Goal: Book appointment/travel/reservation

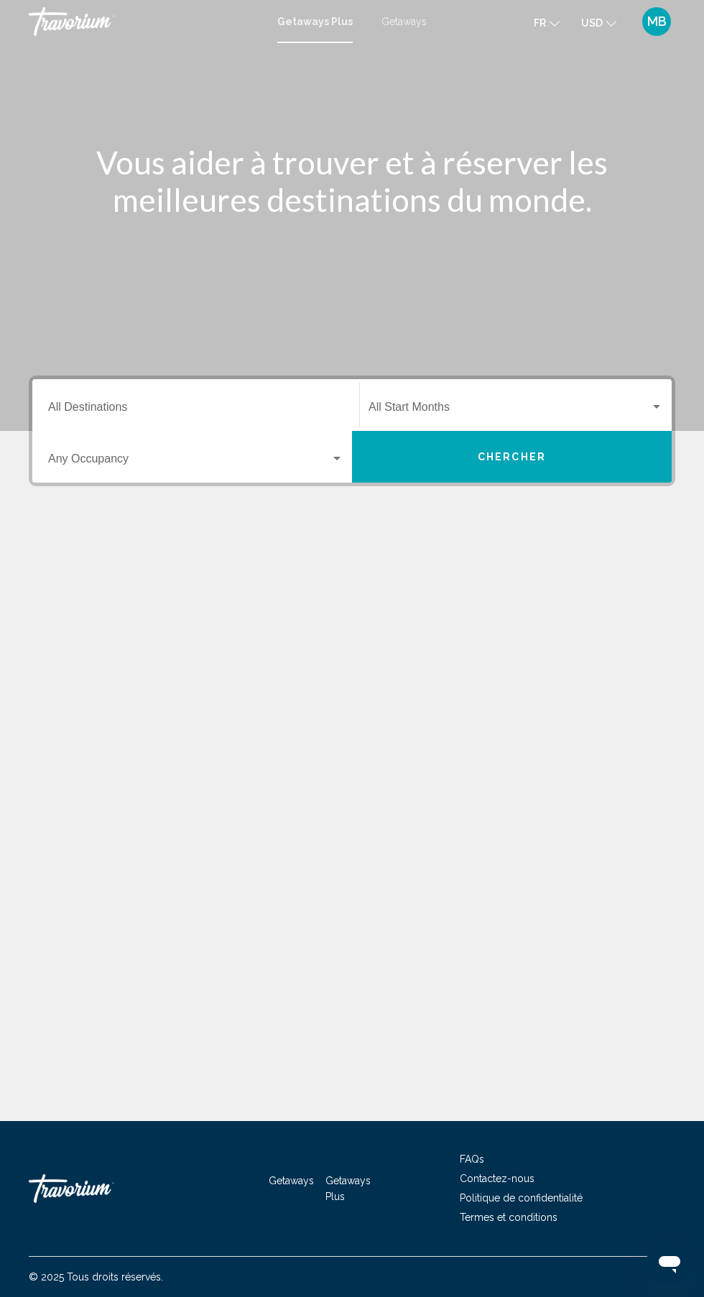
click at [223, 407] on input "Destination All Destinations" at bounding box center [195, 410] width 295 height 13
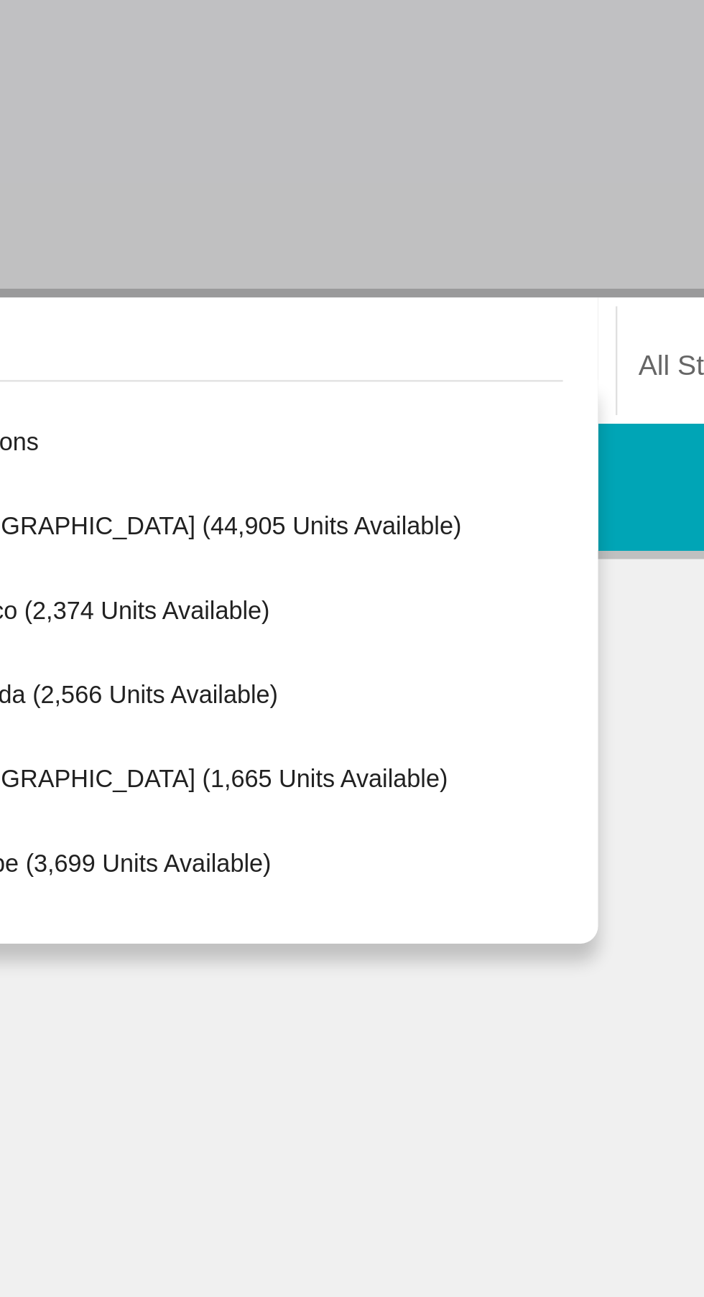
scroll to position [161, 0]
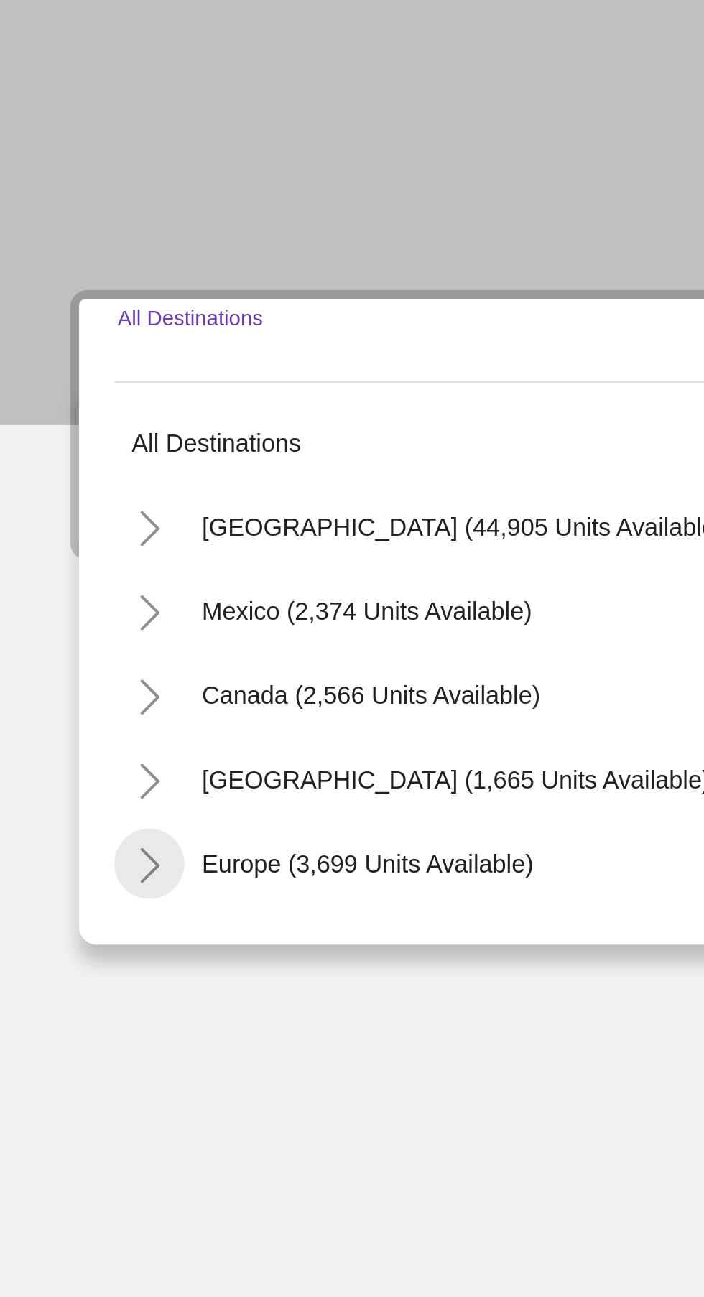
click at [60, 604] on icon "Toggle Europe (3,699 units available)" at bounding box center [61, 611] width 11 height 14
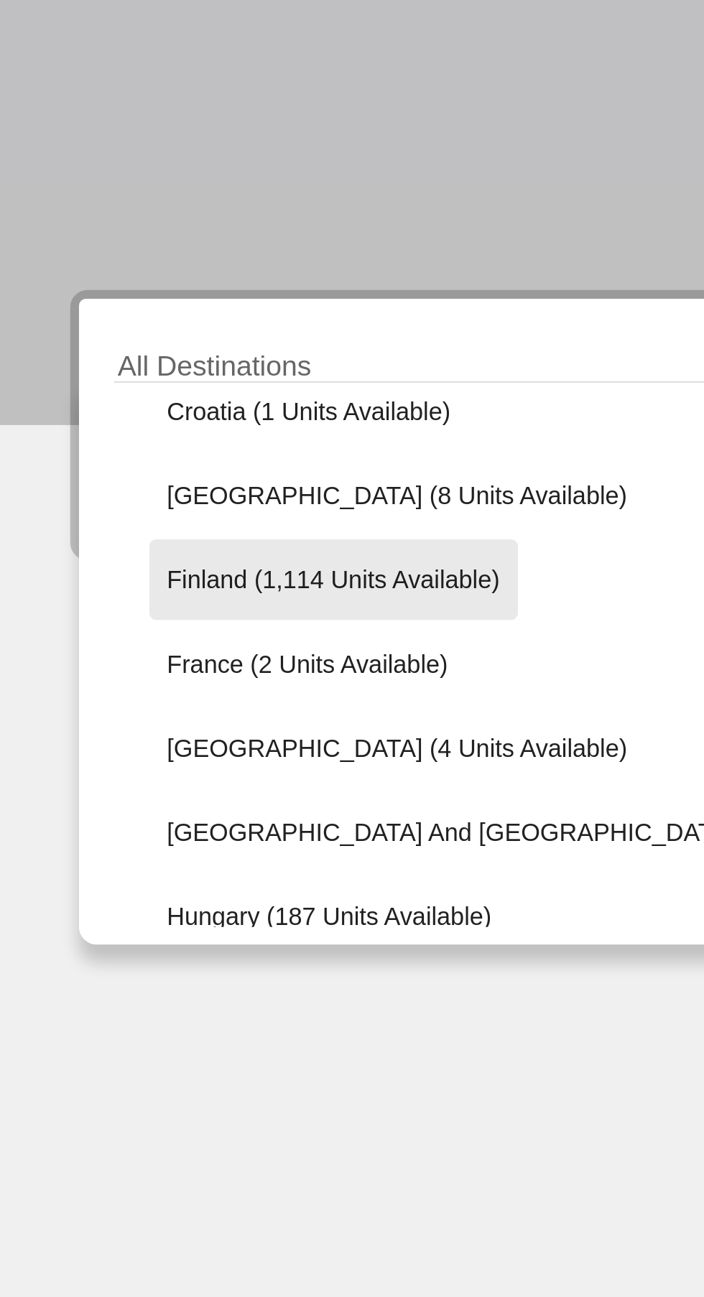
scroll to position [296, 0]
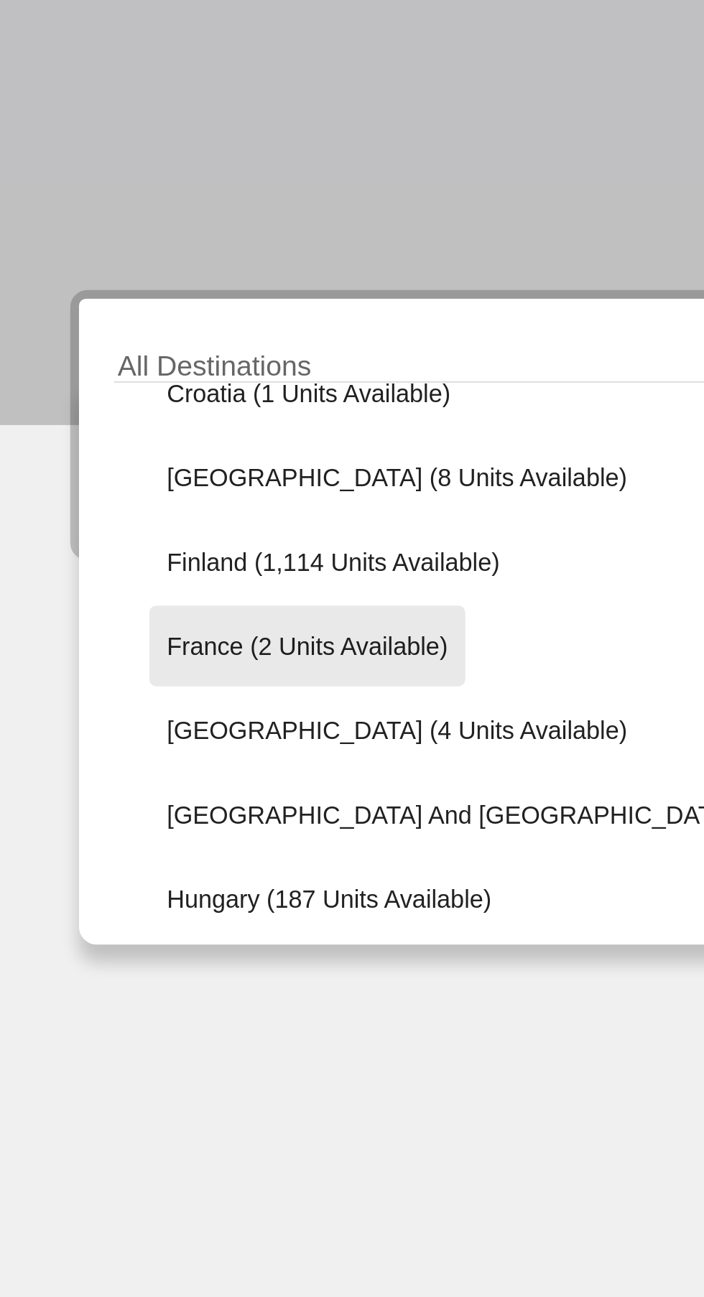
click at [157, 516] on span "France (2 units available)" at bounding box center [125, 521] width 115 height 11
type input "**********"
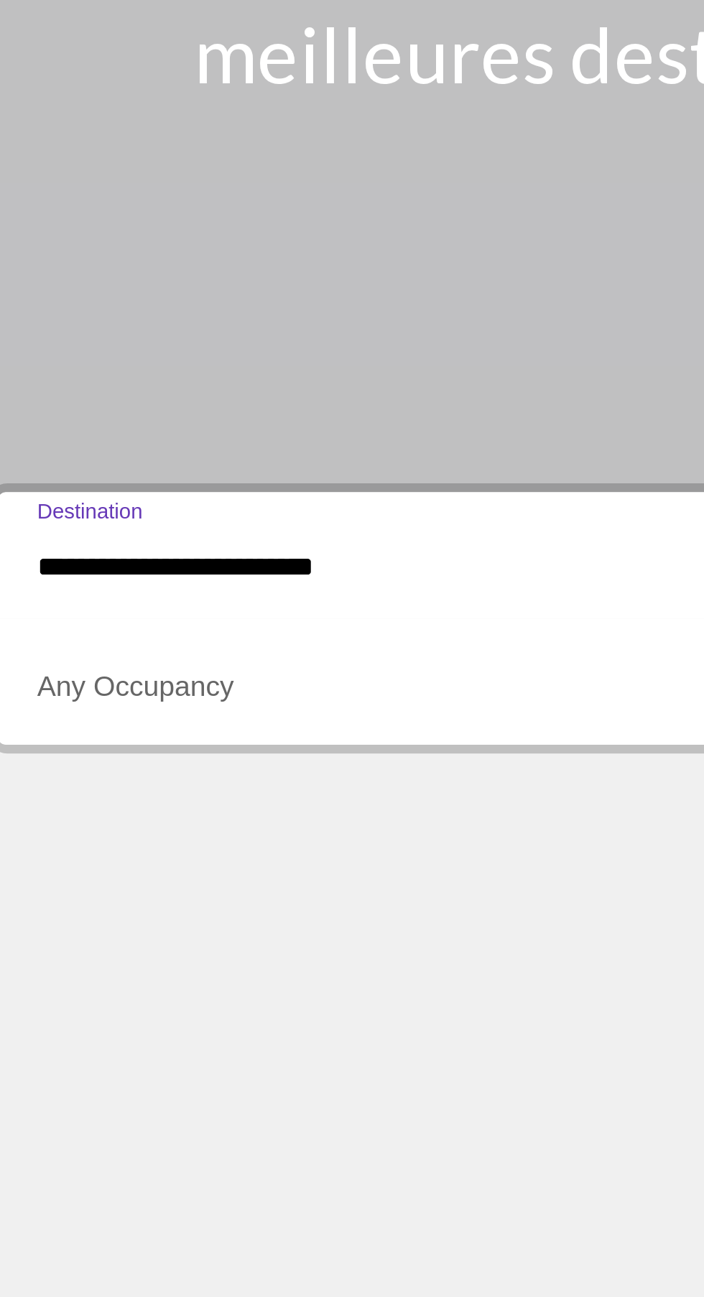
scroll to position [144, 0]
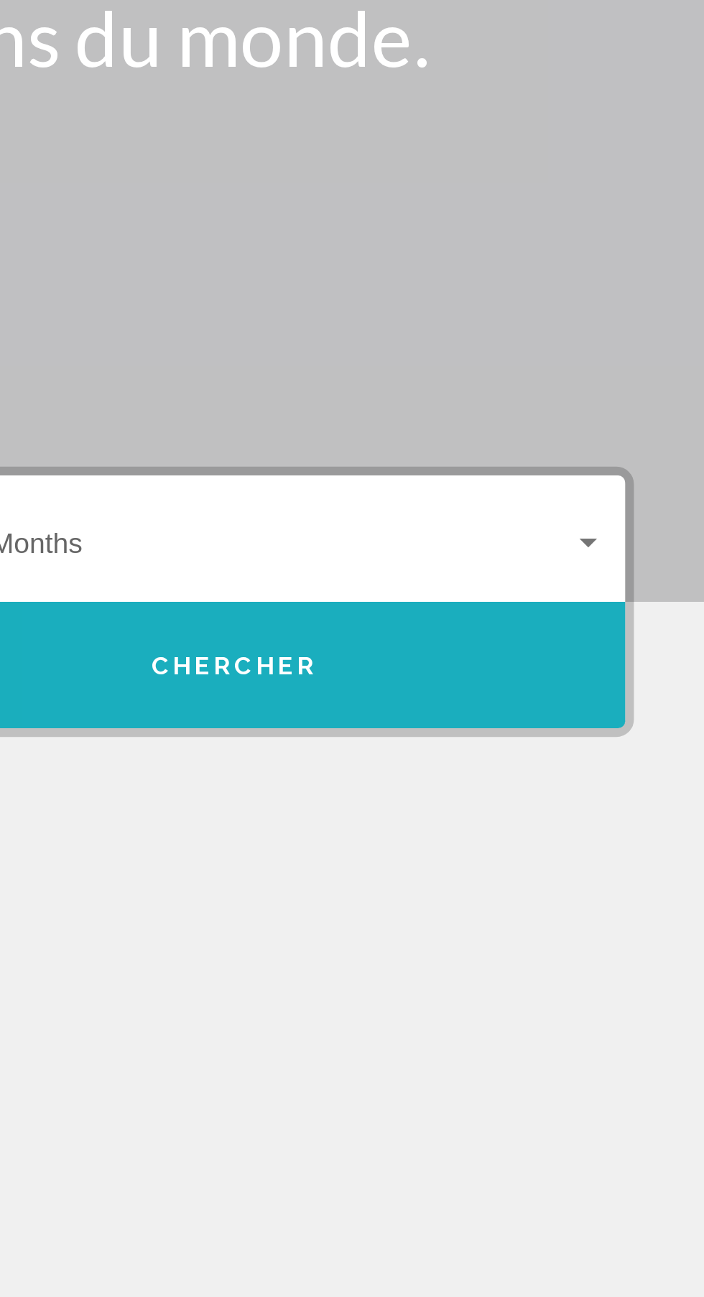
click at [565, 431] on button "Chercher" at bounding box center [512, 457] width 320 height 52
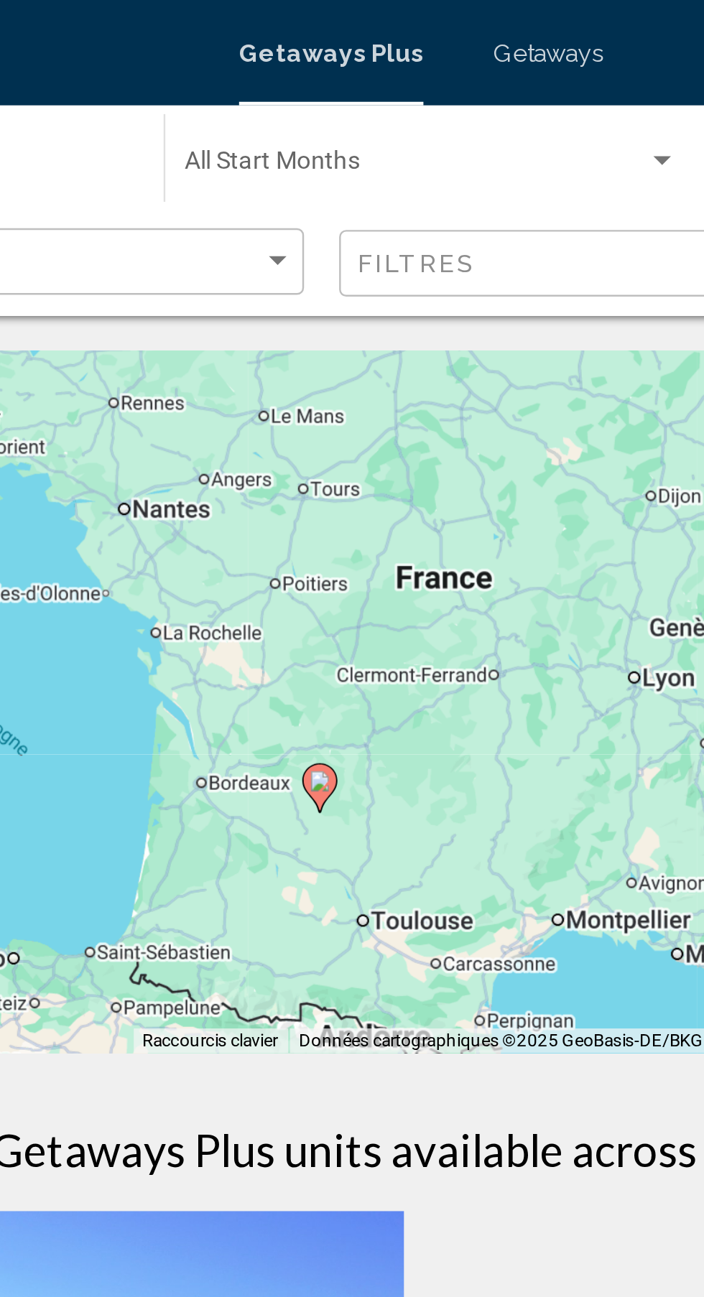
click at [399, 22] on span "Getaways" at bounding box center [403, 21] width 45 height 11
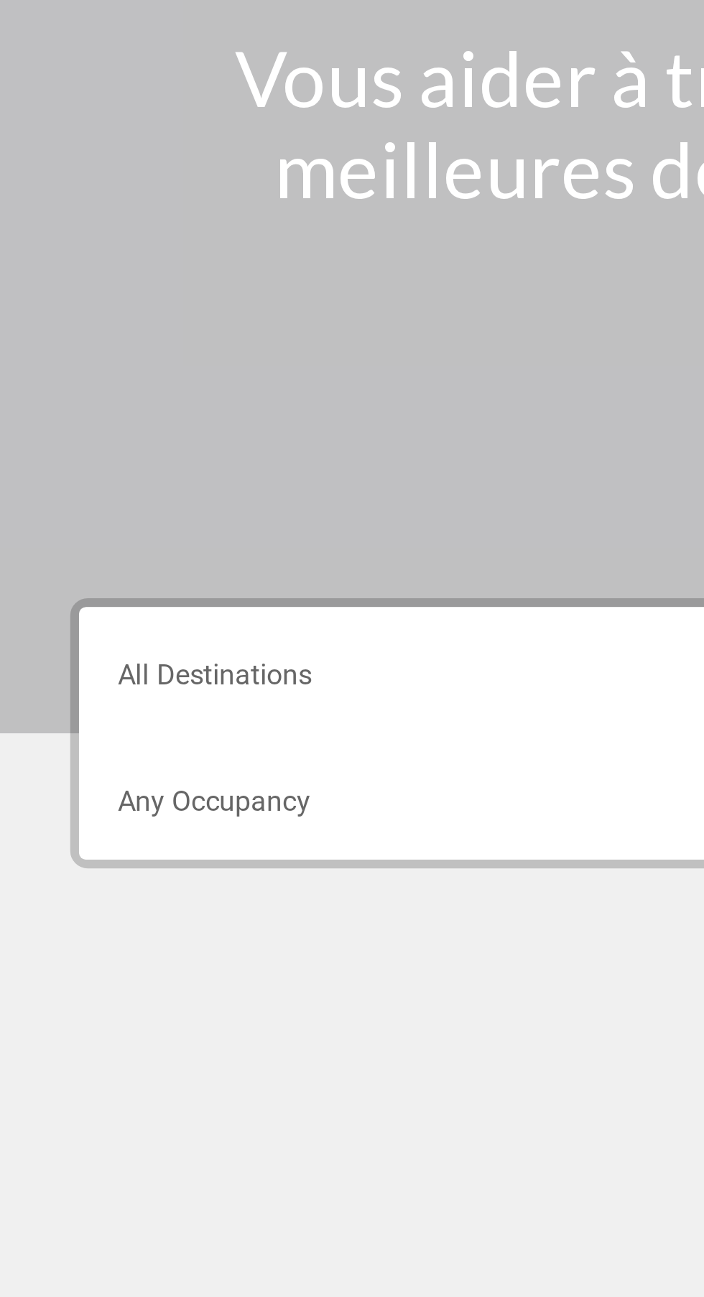
click at [163, 408] on input "Destination All Destinations" at bounding box center [195, 410] width 295 height 13
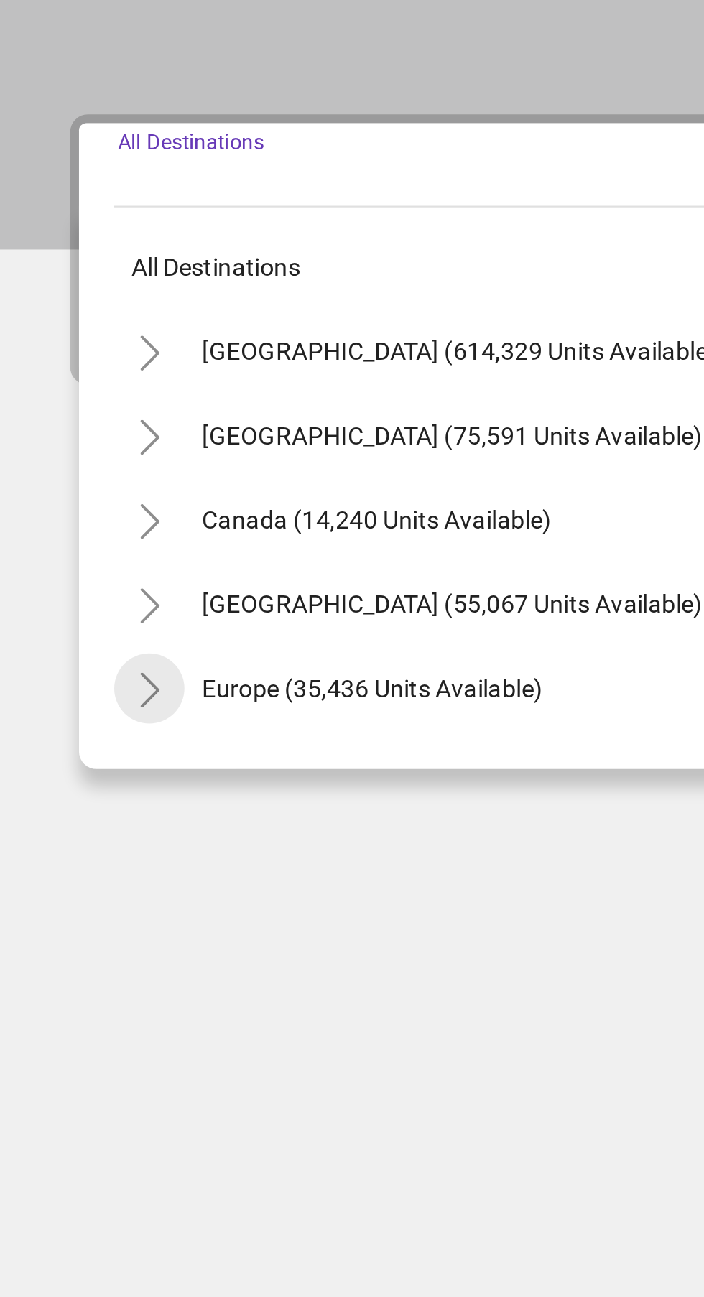
click at [49, 616] on button "Toggle Europe (35,436 units available)" at bounding box center [61, 610] width 29 height 29
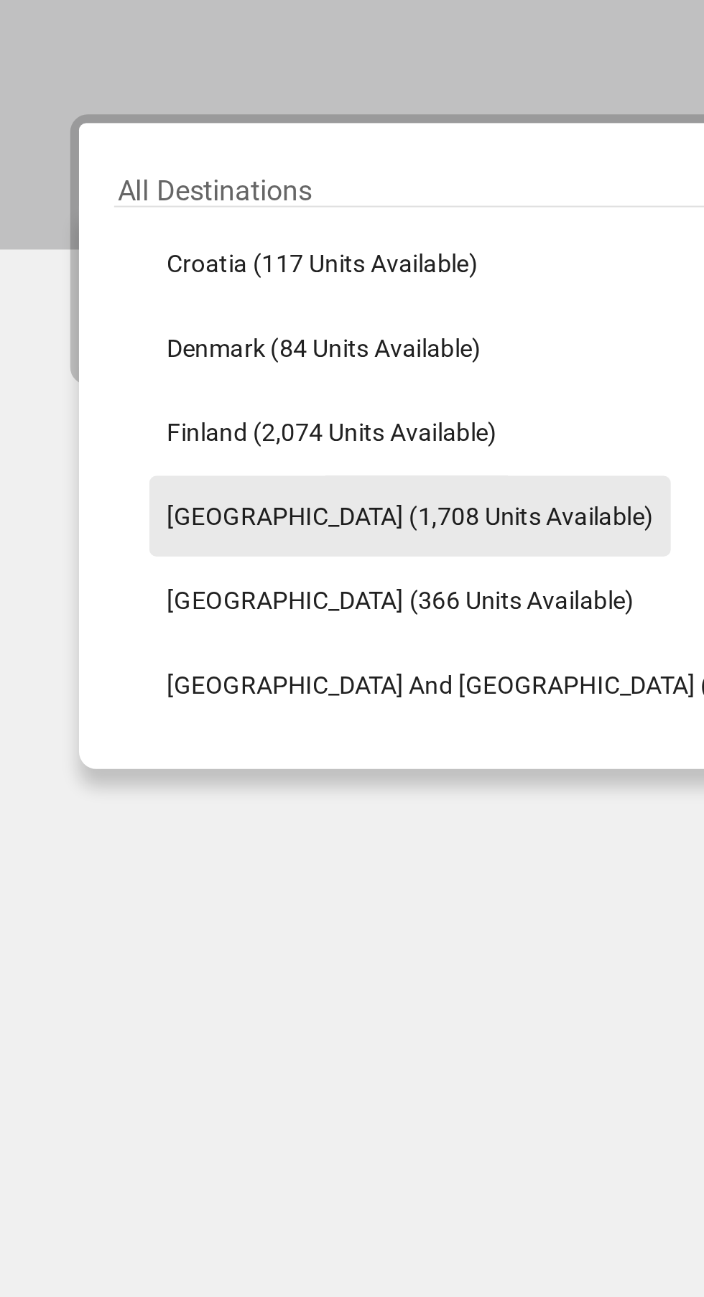
scroll to position [314, 0]
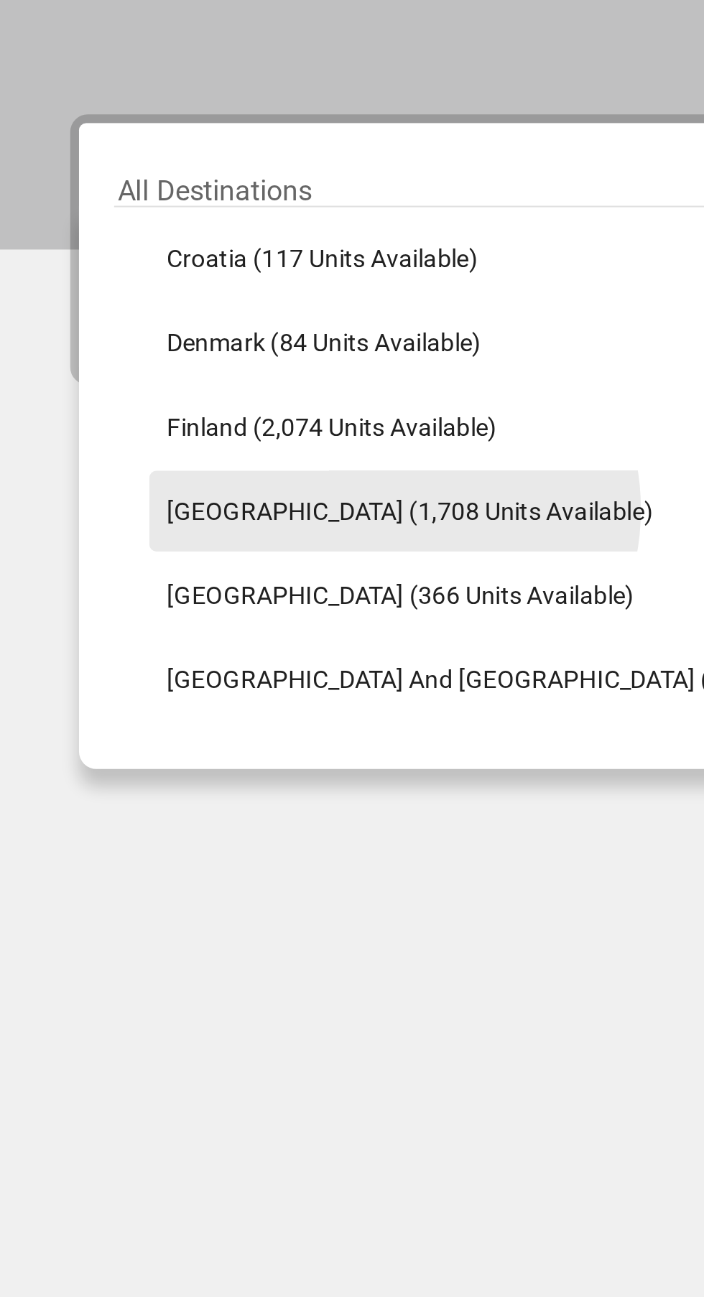
click at [160, 536] on span "[GEOGRAPHIC_DATA] (1,708 units available)" at bounding box center [167, 537] width 199 height 11
type input "**********"
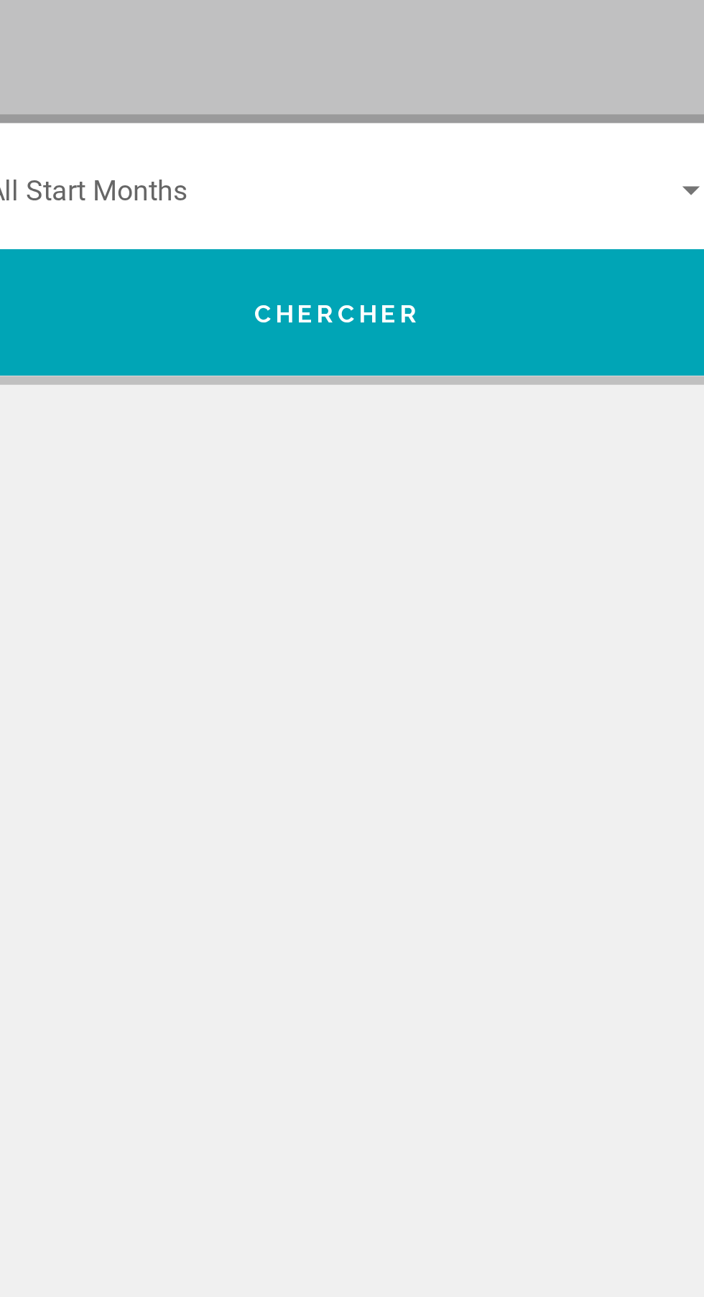
click at [586, 407] on span "Search widget" at bounding box center [509, 410] width 282 height 13
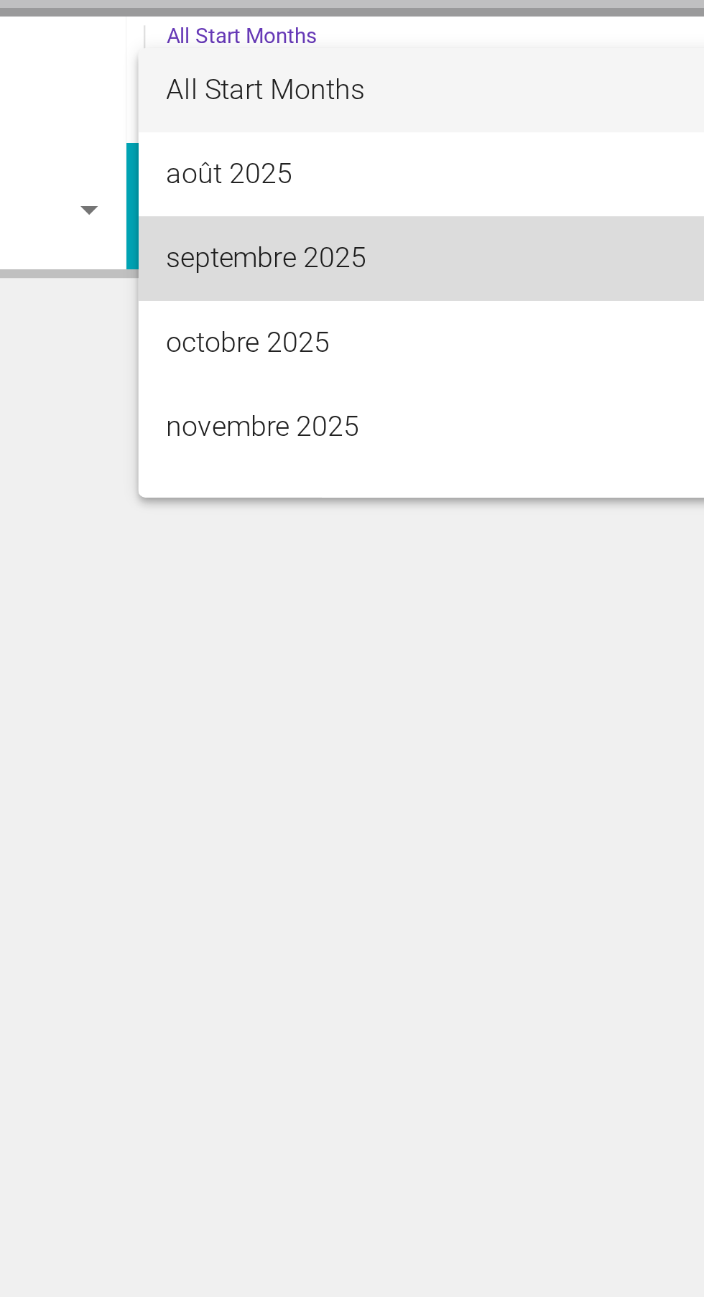
click at [463, 486] on span "septembre 2025" at bounding box center [515, 478] width 295 height 34
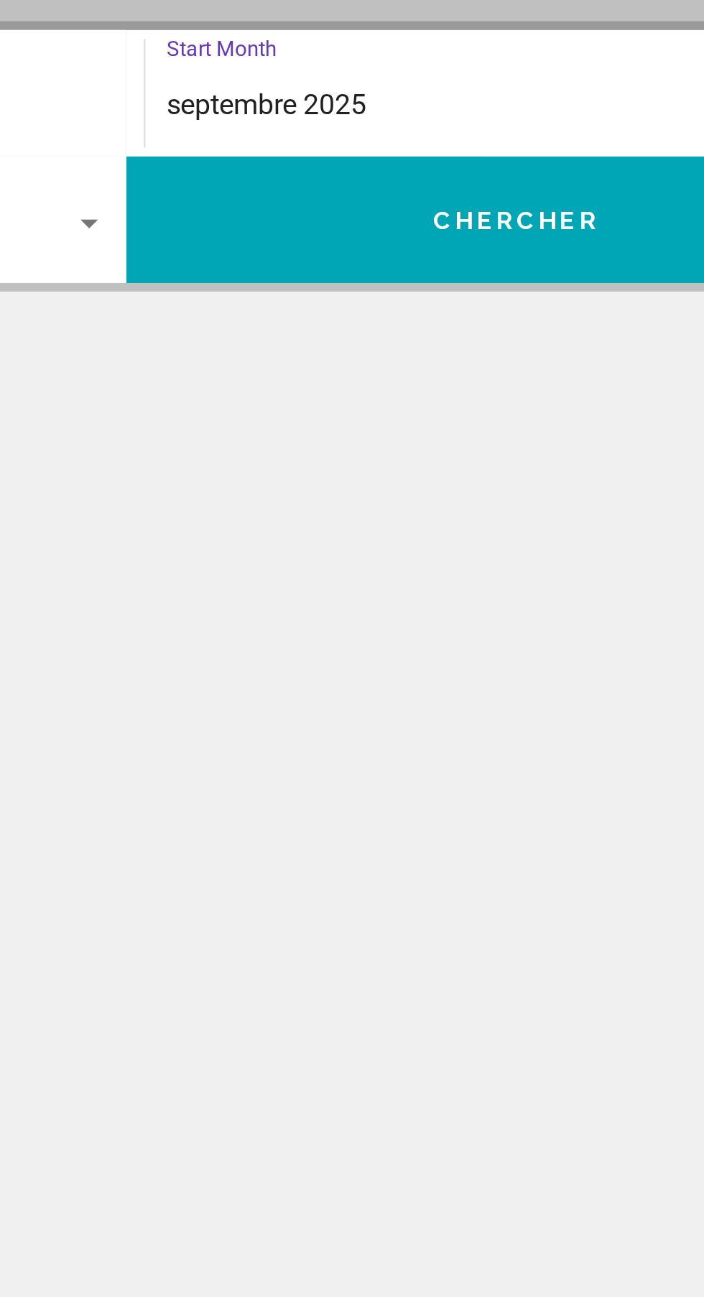
click at [458, 409] on div "septembre 2025" at bounding box center [509, 410] width 282 height 13
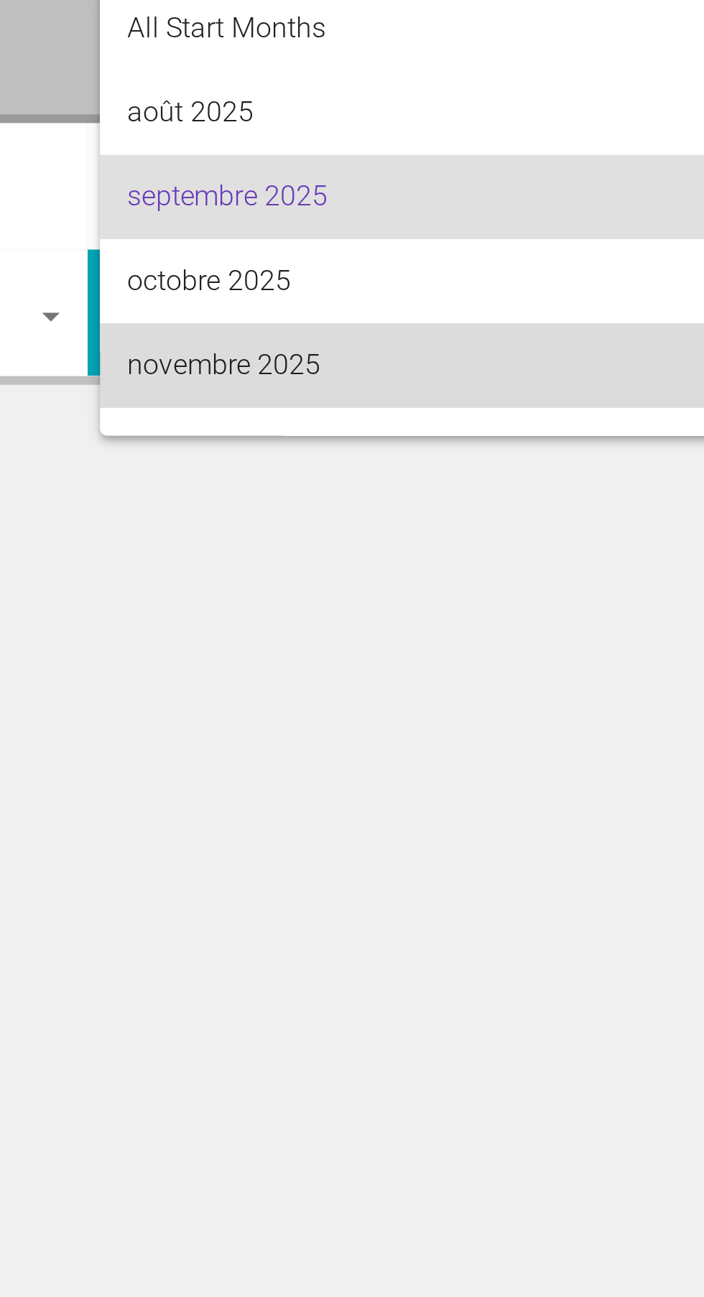
click at [440, 478] on span "novembre 2025" at bounding box center [515, 478] width 295 height 34
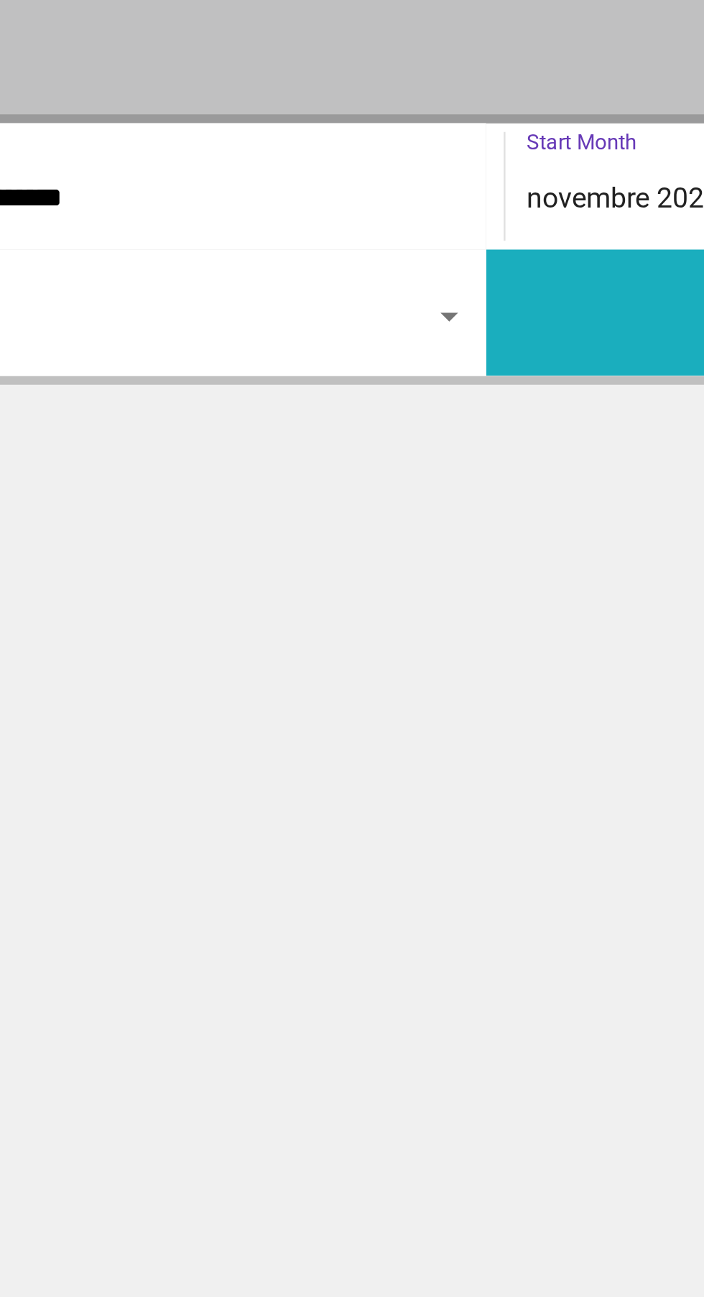
click at [396, 462] on button "Chercher" at bounding box center [512, 457] width 320 height 52
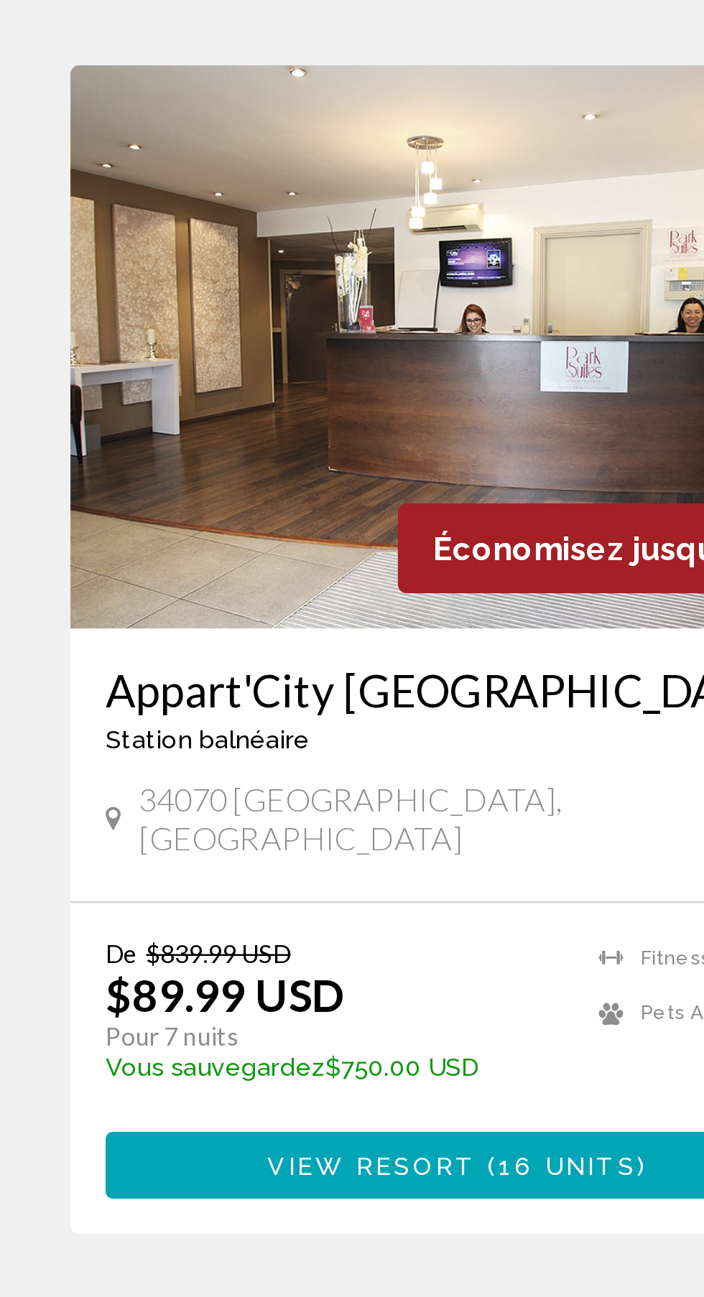
scroll to position [489, 0]
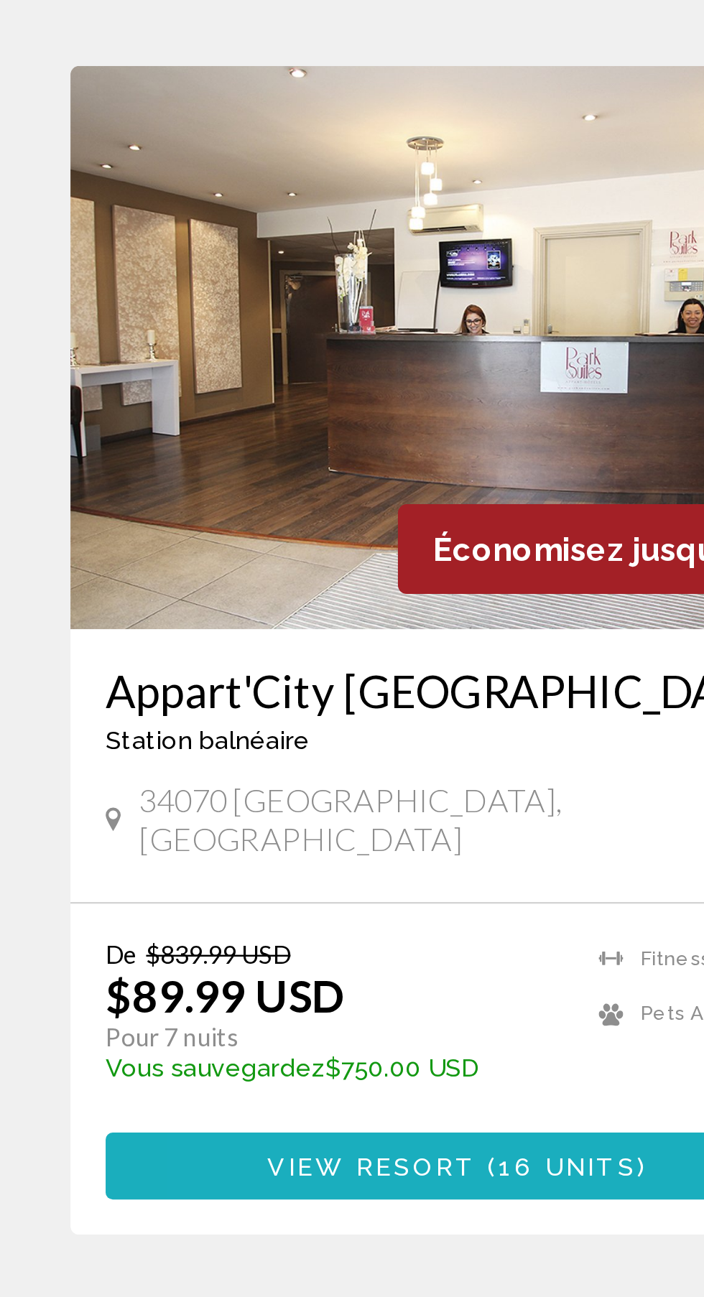
click at [162, 638] on span "View Resort" at bounding box center [151, 643] width 85 height 11
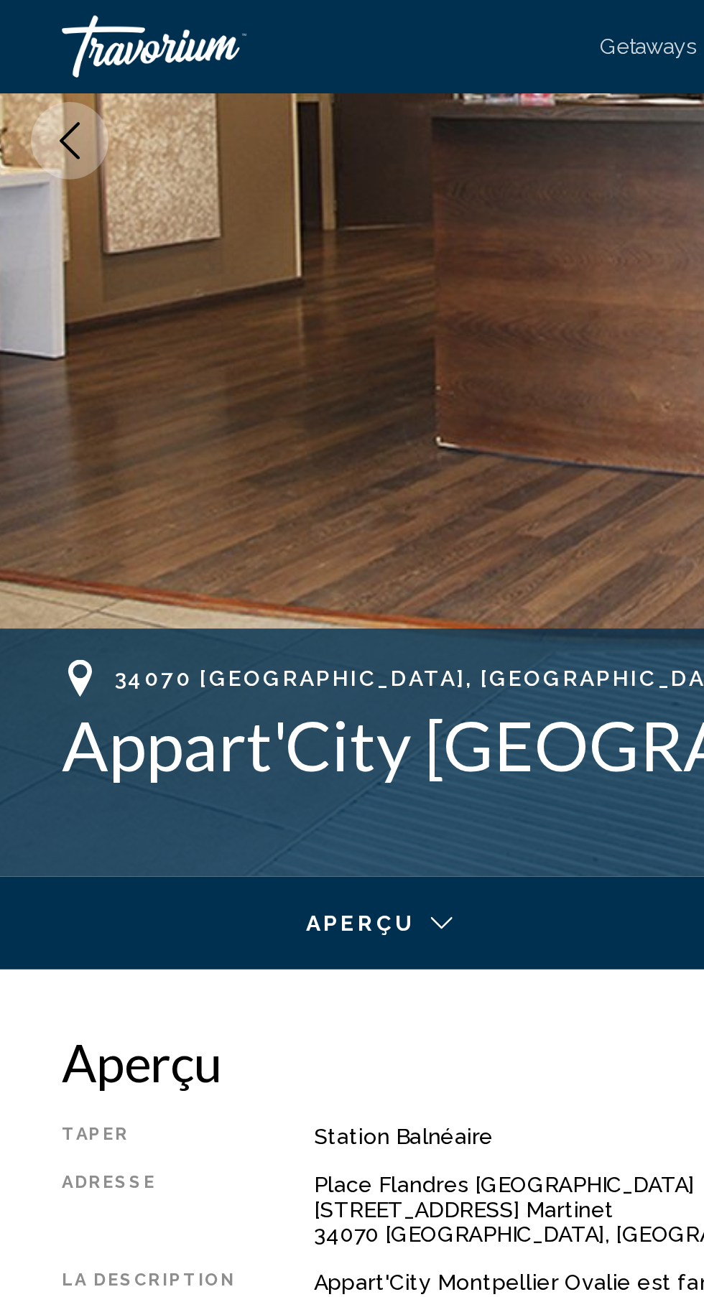
scroll to position [313, 0]
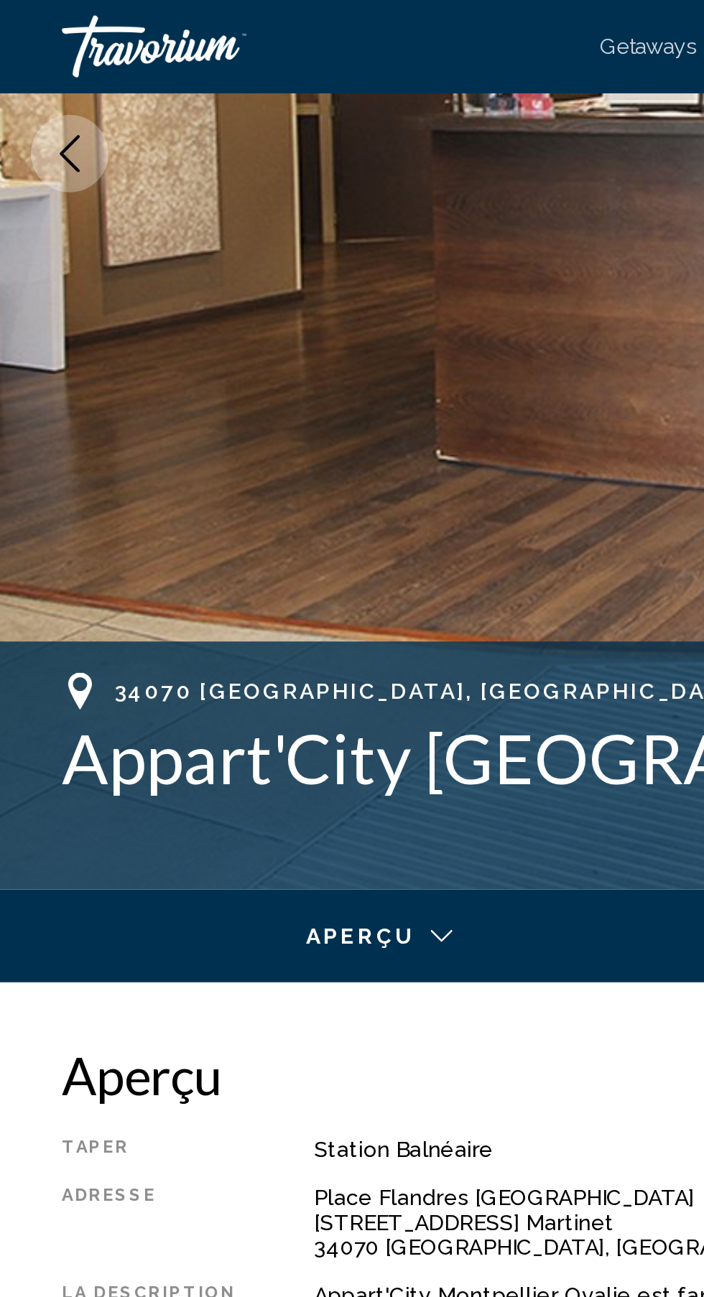
click at [85, 317] on span "34070 [GEOGRAPHIC_DATA], [GEOGRAPHIC_DATA]" at bounding box center [199, 320] width 293 height 11
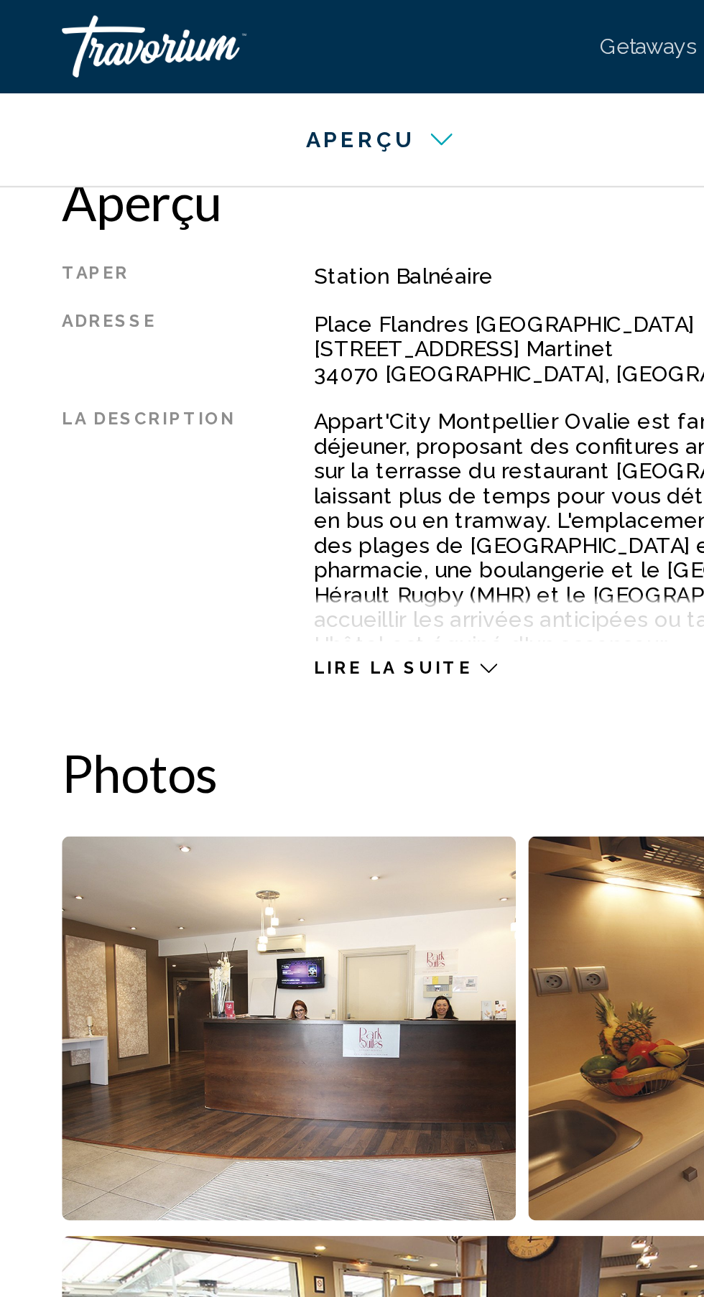
scroll to position [718, 0]
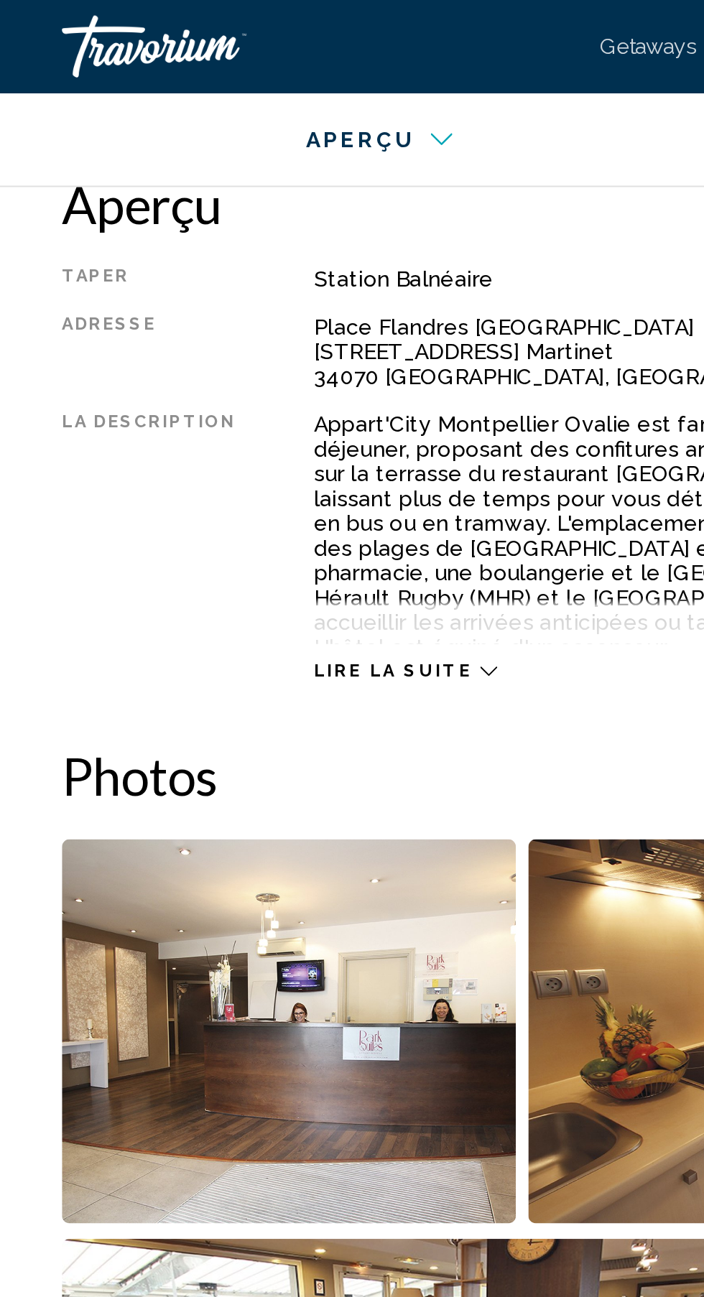
click at [205, 307] on span "Lire la suite" at bounding box center [181, 311] width 73 height 9
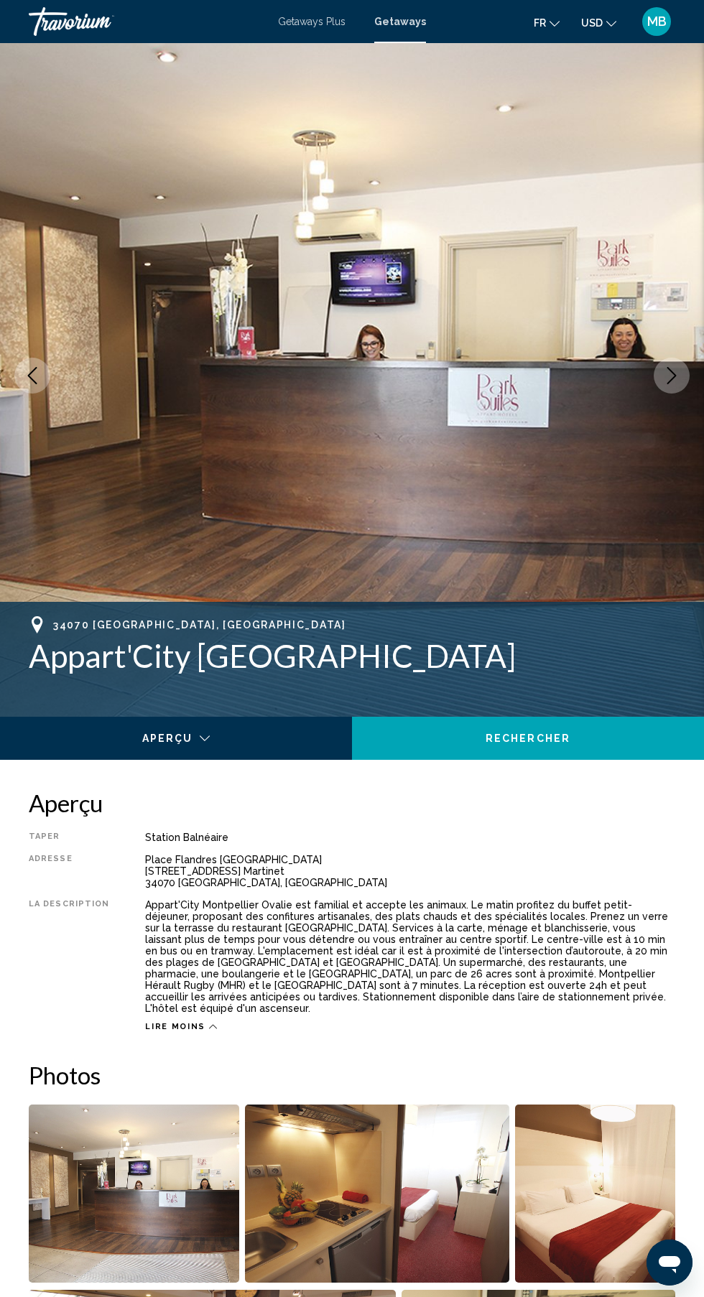
scroll to position [0, 0]
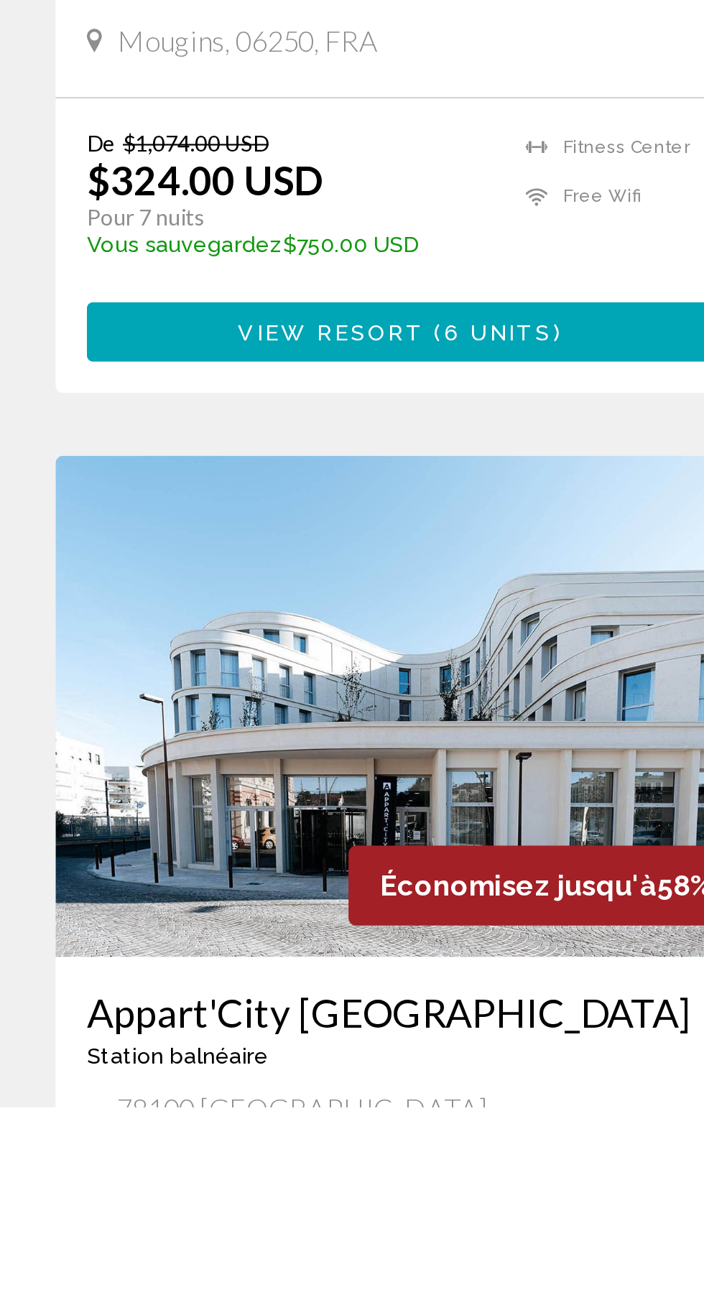
scroll to position [1740, 0]
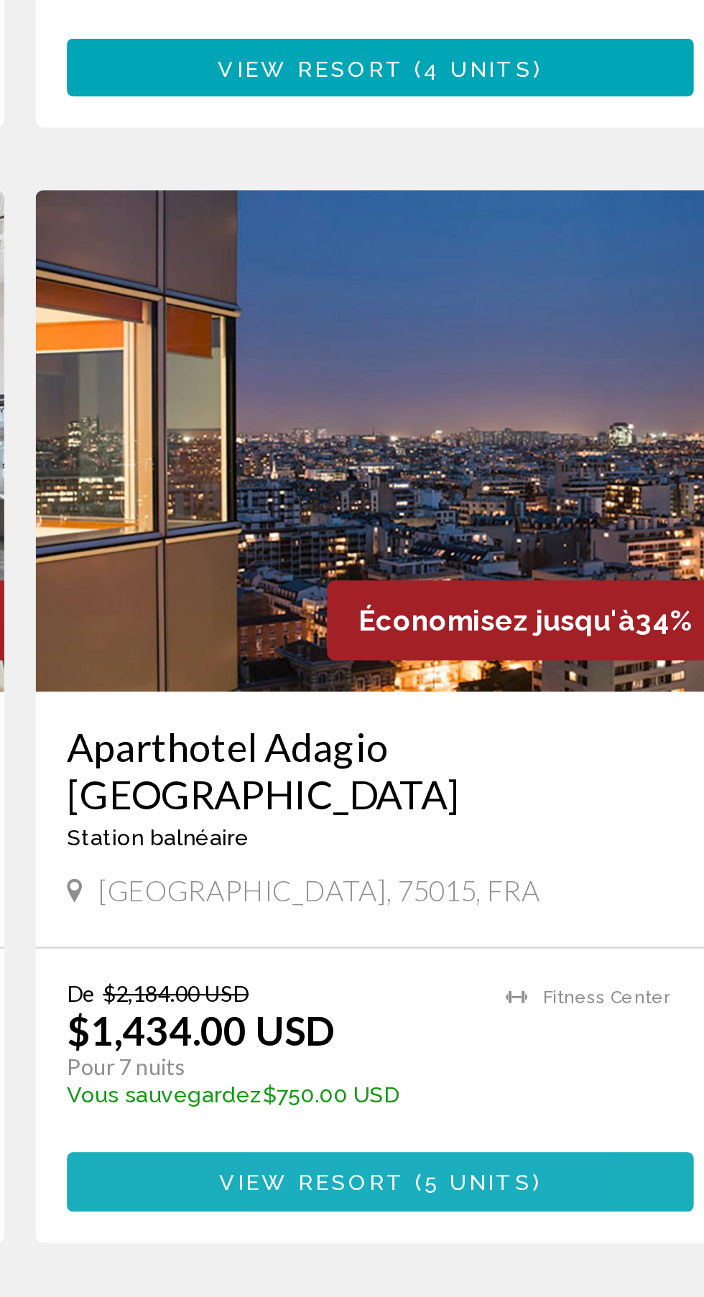
click at [540, 1176] on span "5 units" at bounding box center [562, 1181] width 50 height 11
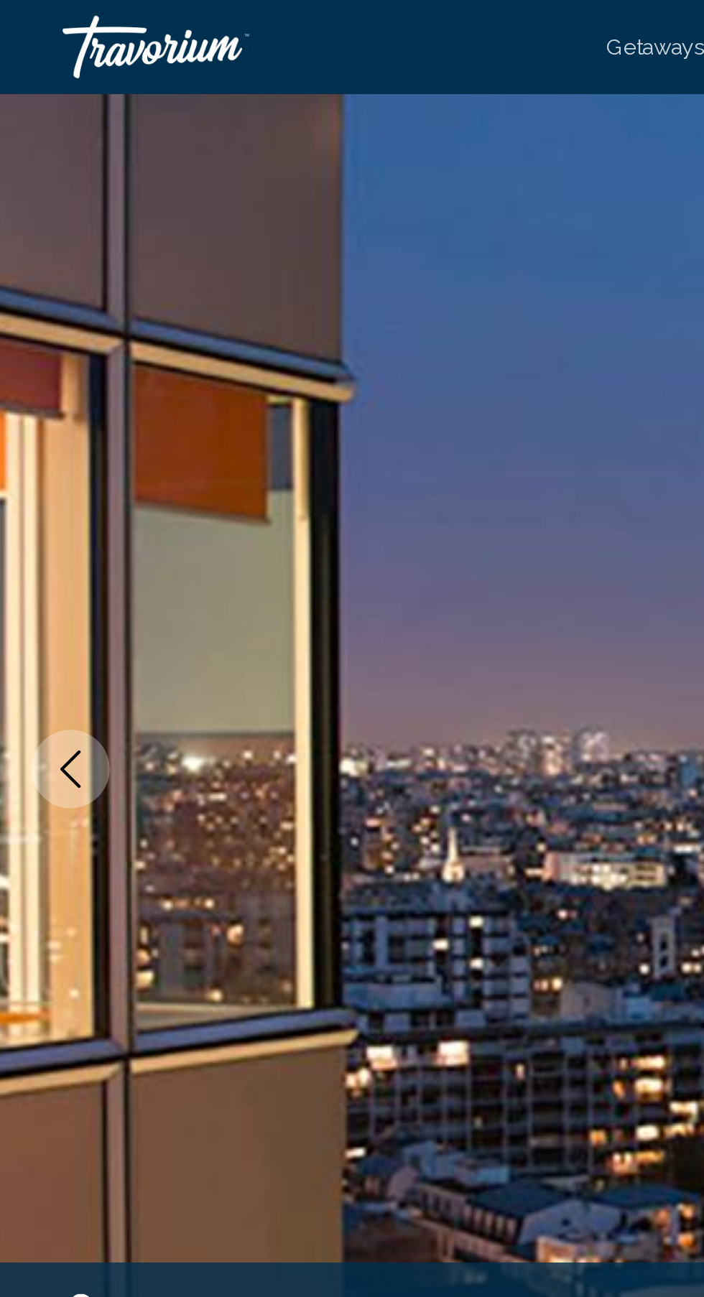
scroll to position [21, 0]
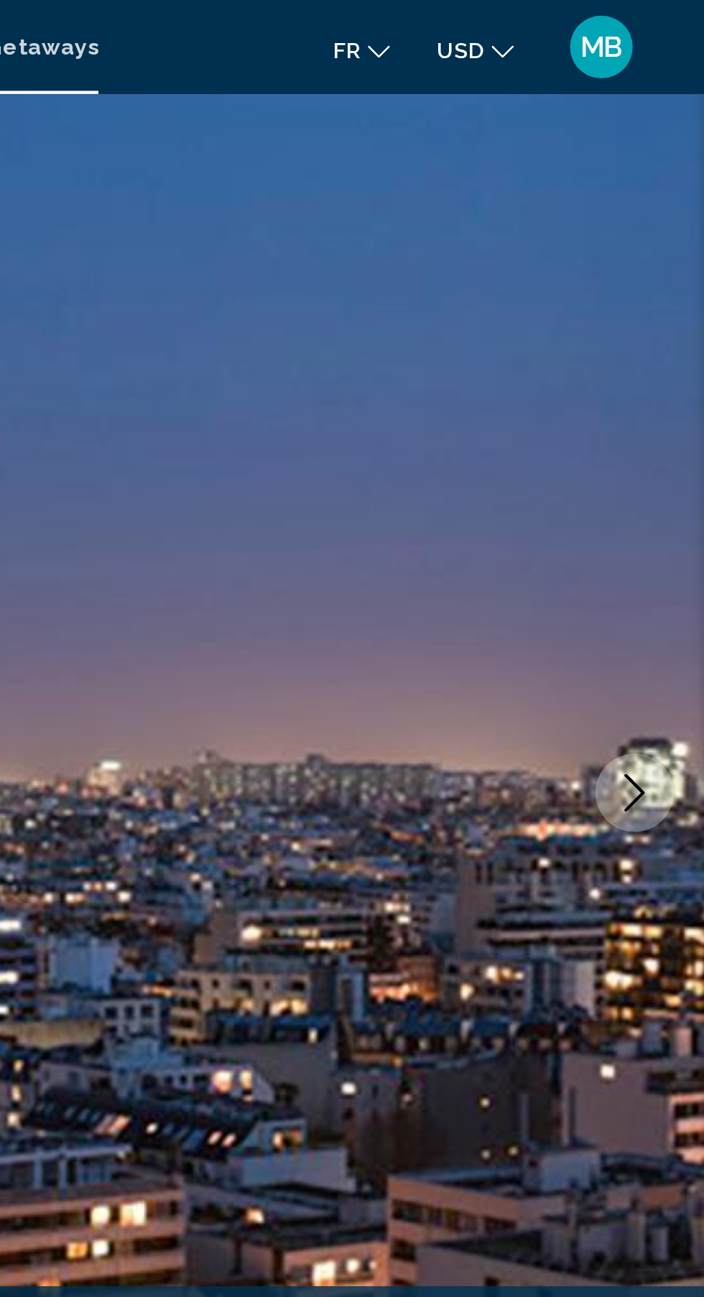
click at [598, 18] on span "USD" at bounding box center [592, 22] width 22 height 11
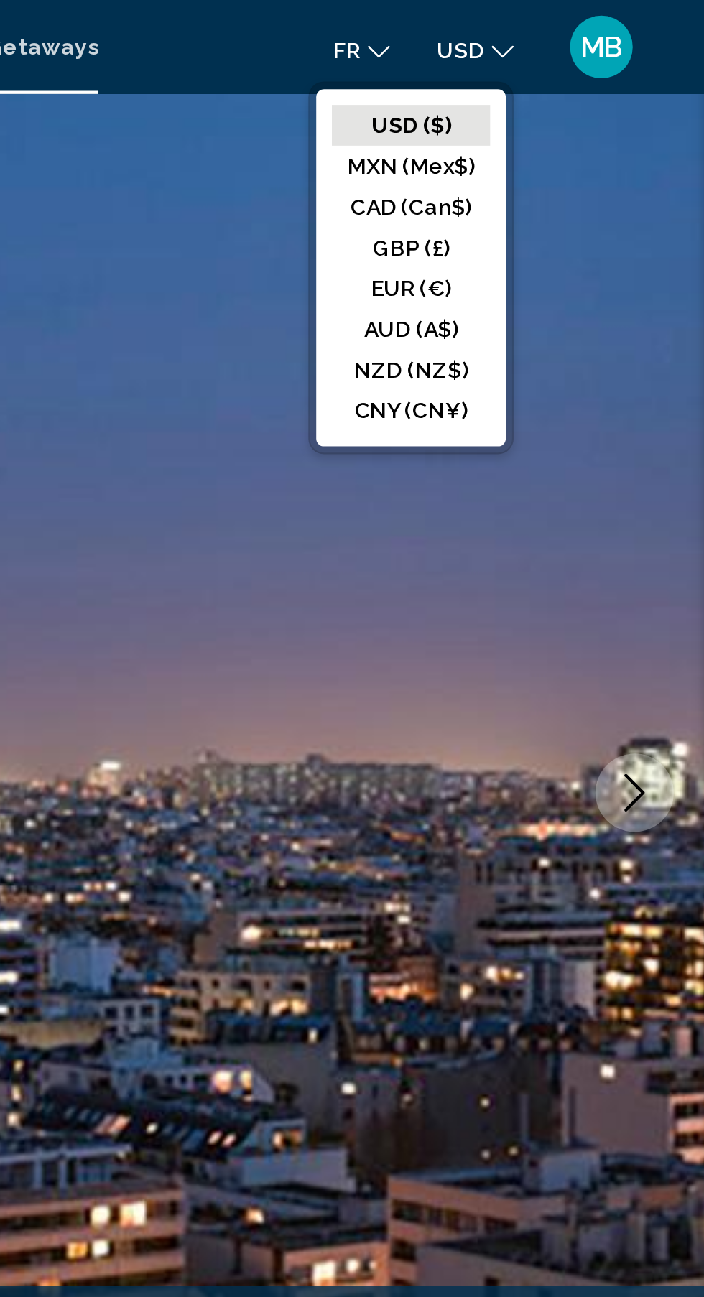
click at [586, 95] on button "CAD (Can$)" at bounding box center [569, 94] width 73 height 19
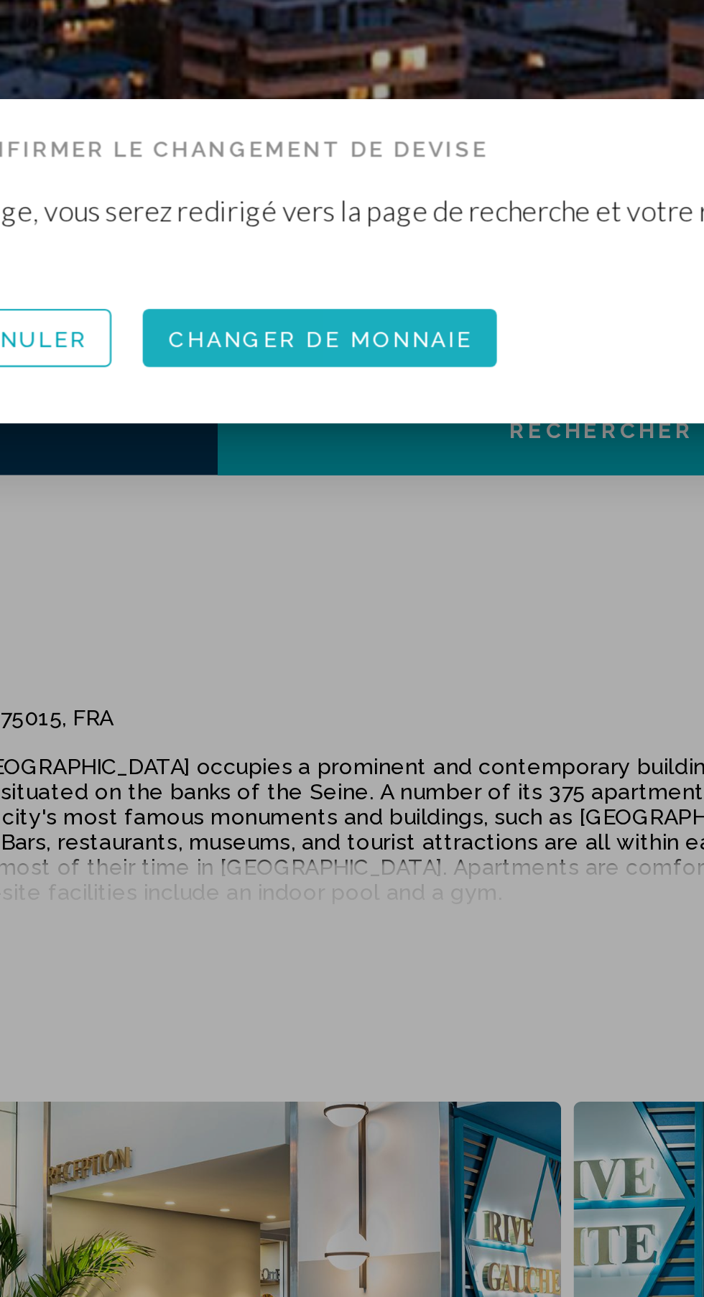
click at [425, 690] on span "Changer de monnaie" at bounding box center [398, 684] width 139 height 11
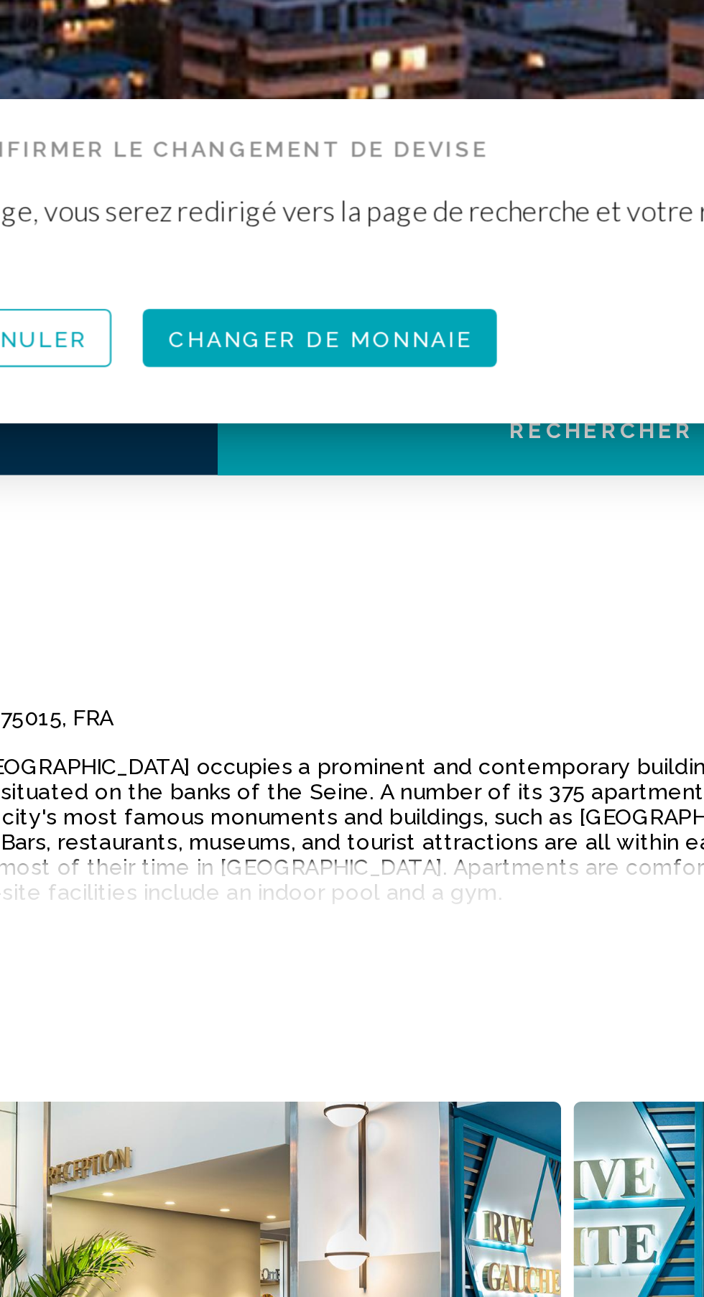
scroll to position [21, 0]
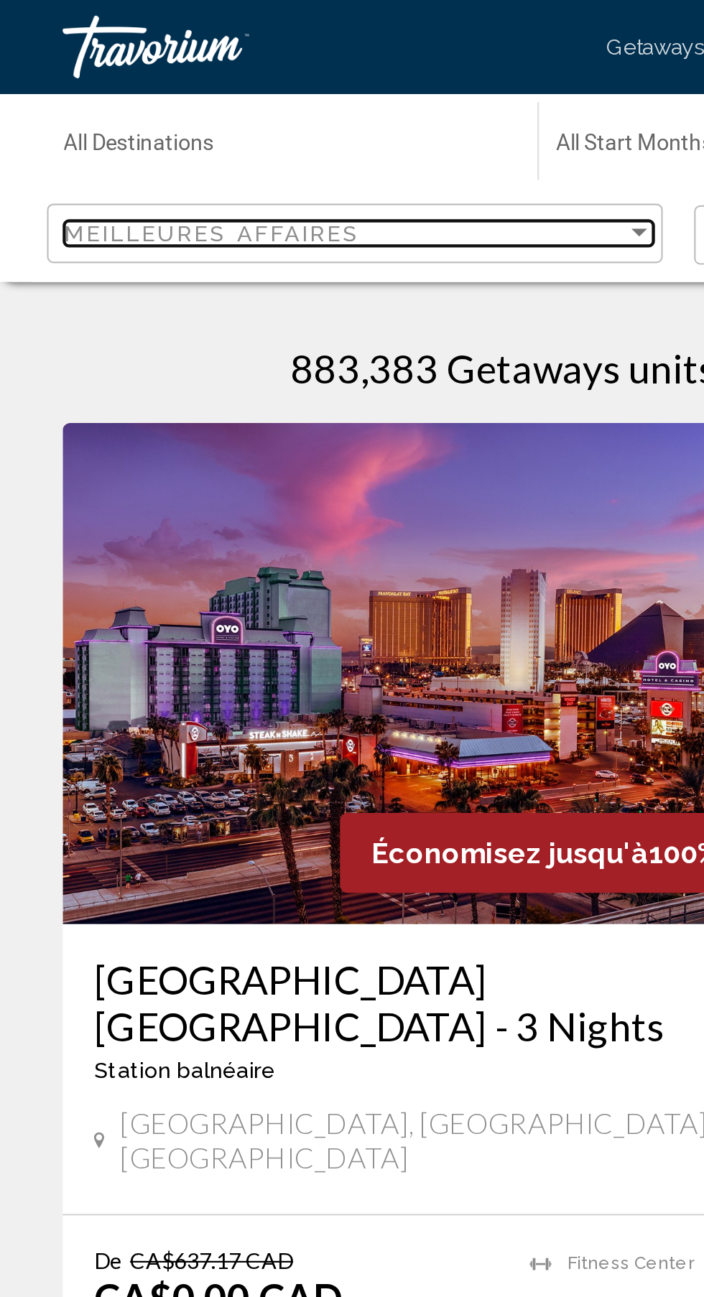
click at [236, 106] on div "Meilleures affaires" at bounding box center [157, 106] width 257 height 11
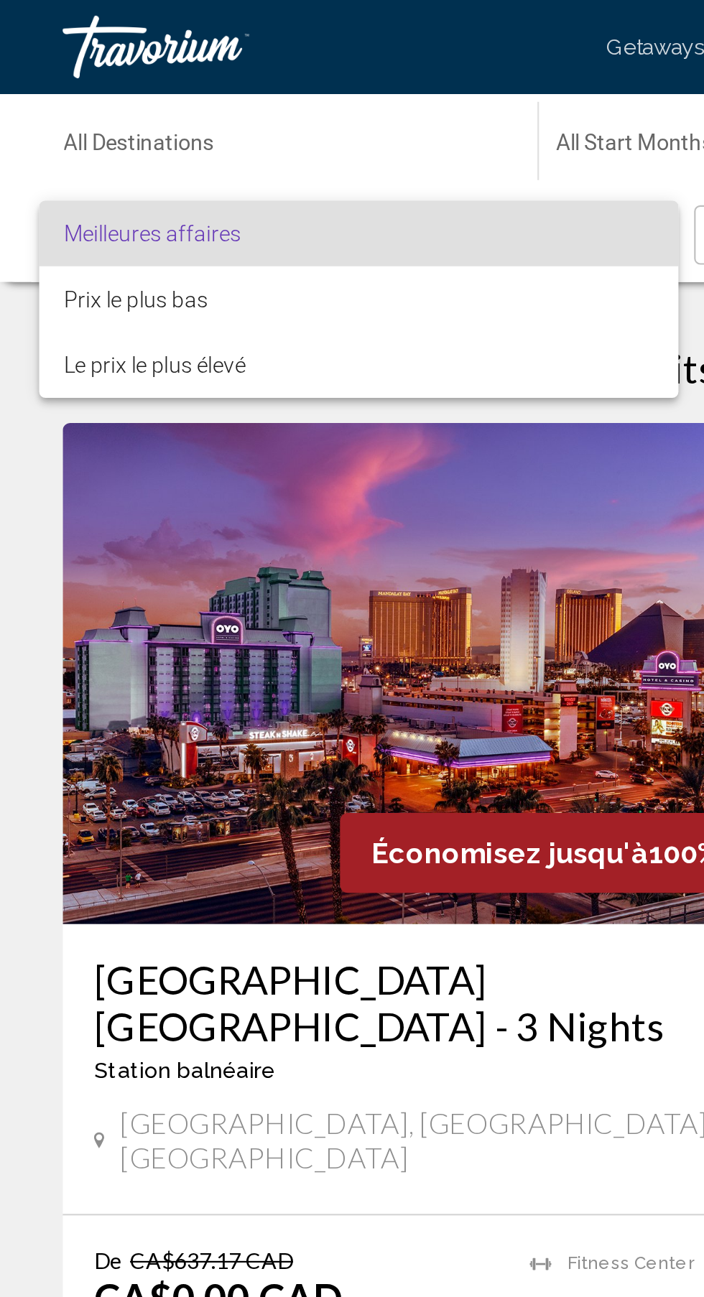
click at [210, 75] on div at bounding box center [352, 648] width 704 height 1297
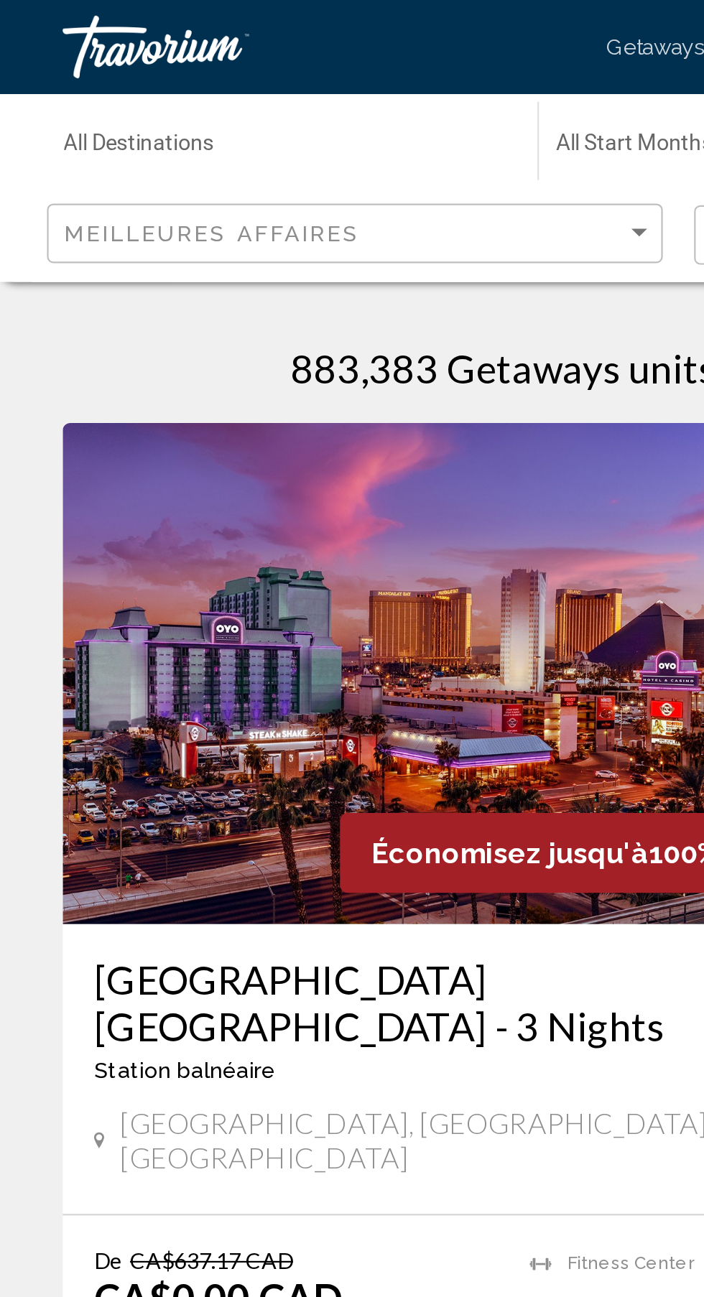
click at [161, 65] on input "Destination All Destinations" at bounding box center [130, 68] width 203 height 11
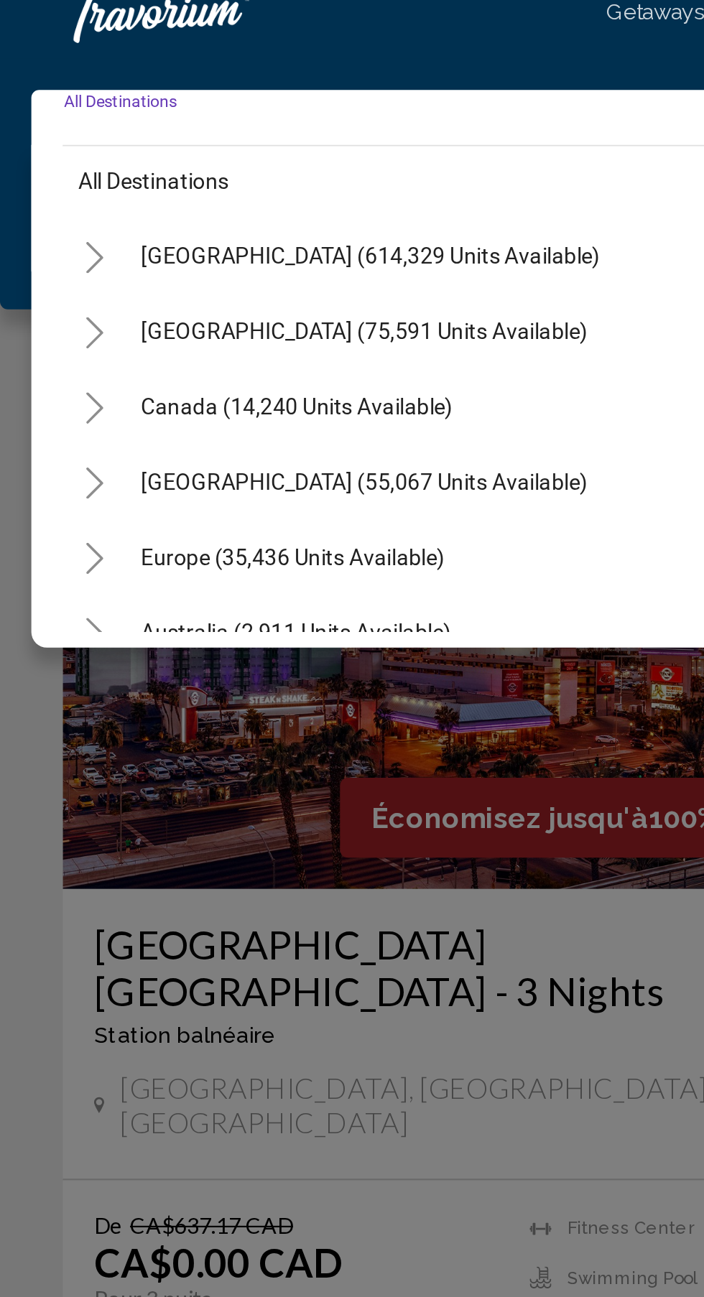
scroll to position [9, 0]
click at [44, 164] on icon "Toggle Mexico (75,591 units available)" at bounding box center [43, 169] width 11 height 14
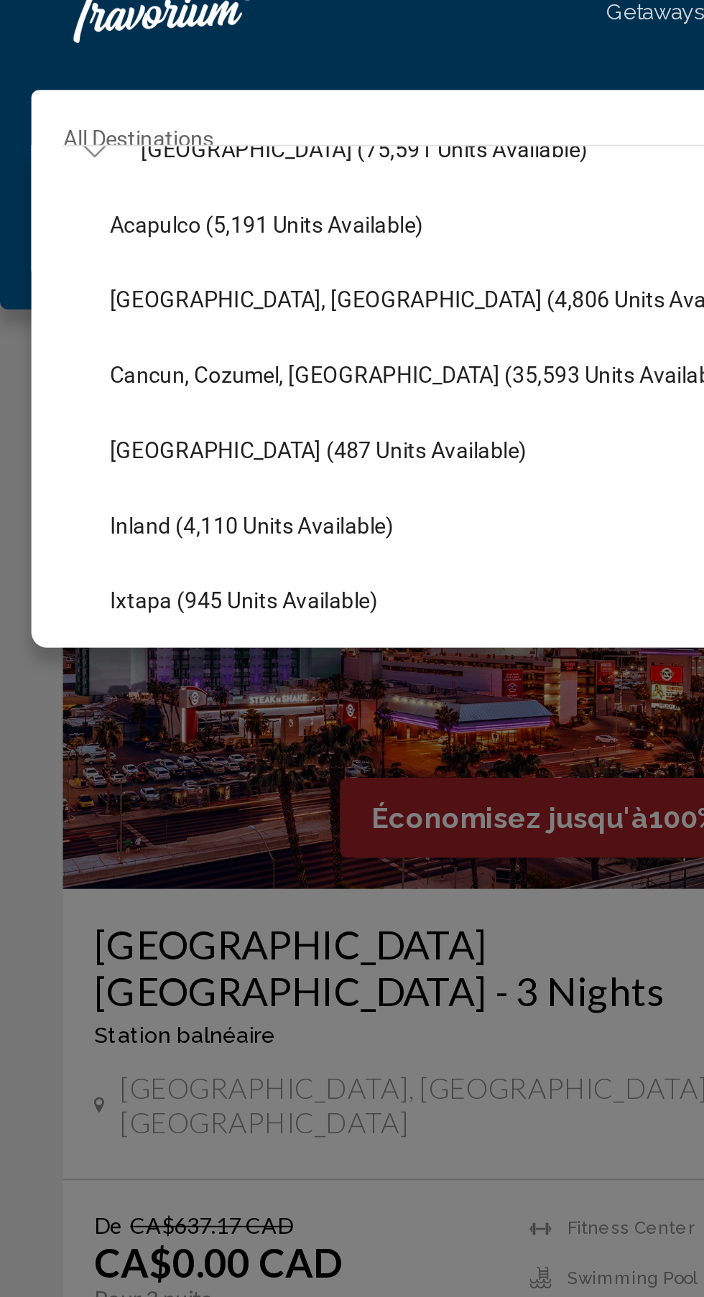
scroll to position [93, 0]
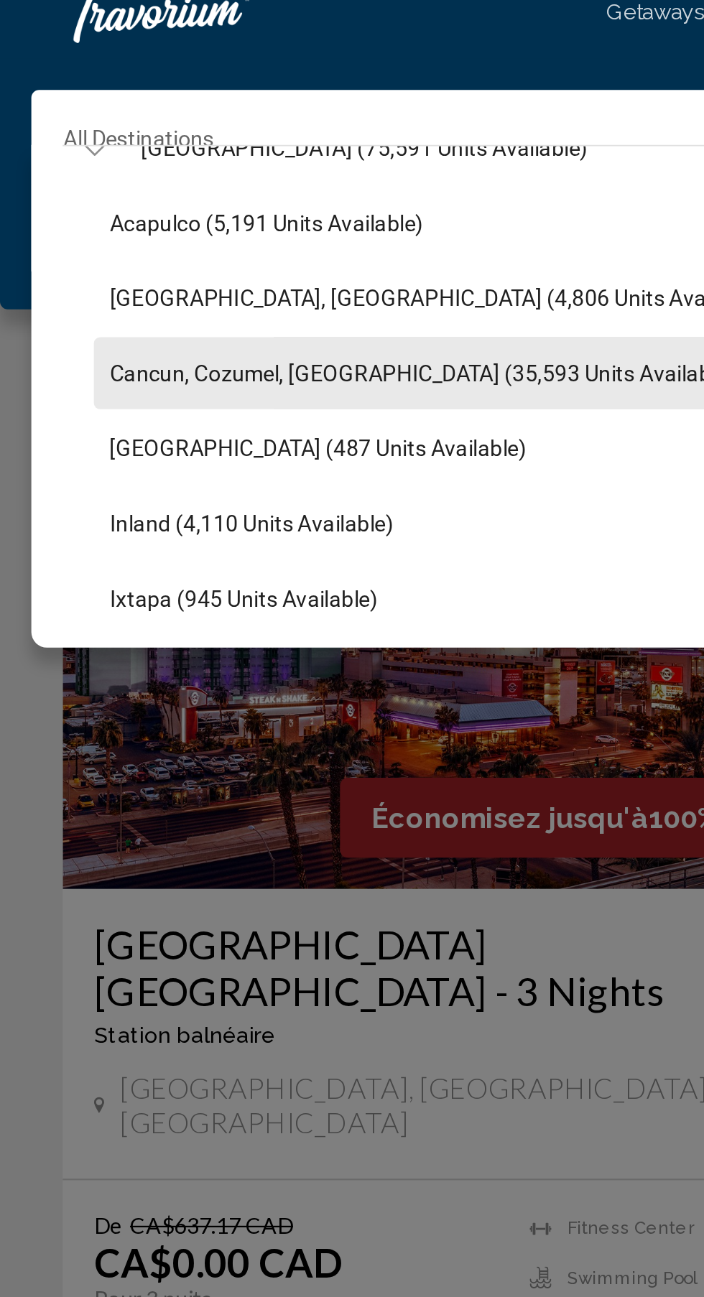
click at [185, 192] on span "Cancun, Cozumel, Riviera Maya (35,593 units available)" at bounding box center [193, 187] width 287 height 11
type input "**********"
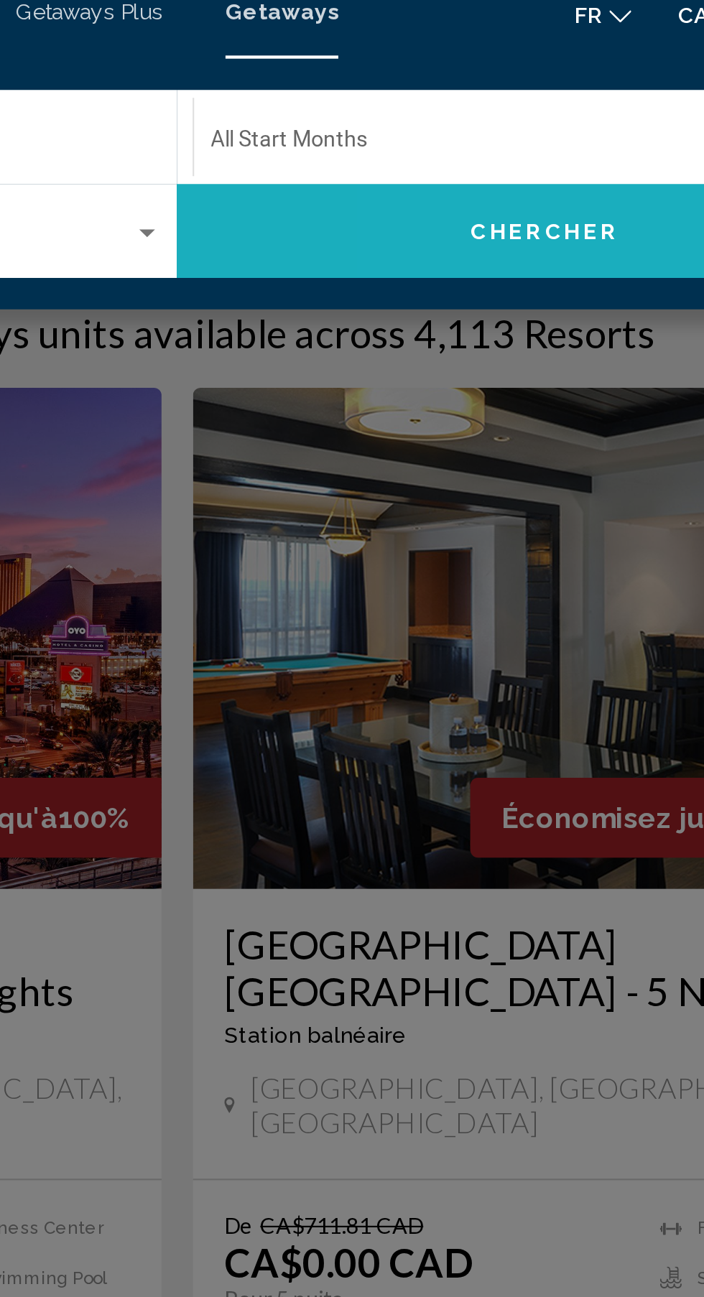
click at [534, 121] on span "Chercher" at bounding box center [521, 122] width 68 height 11
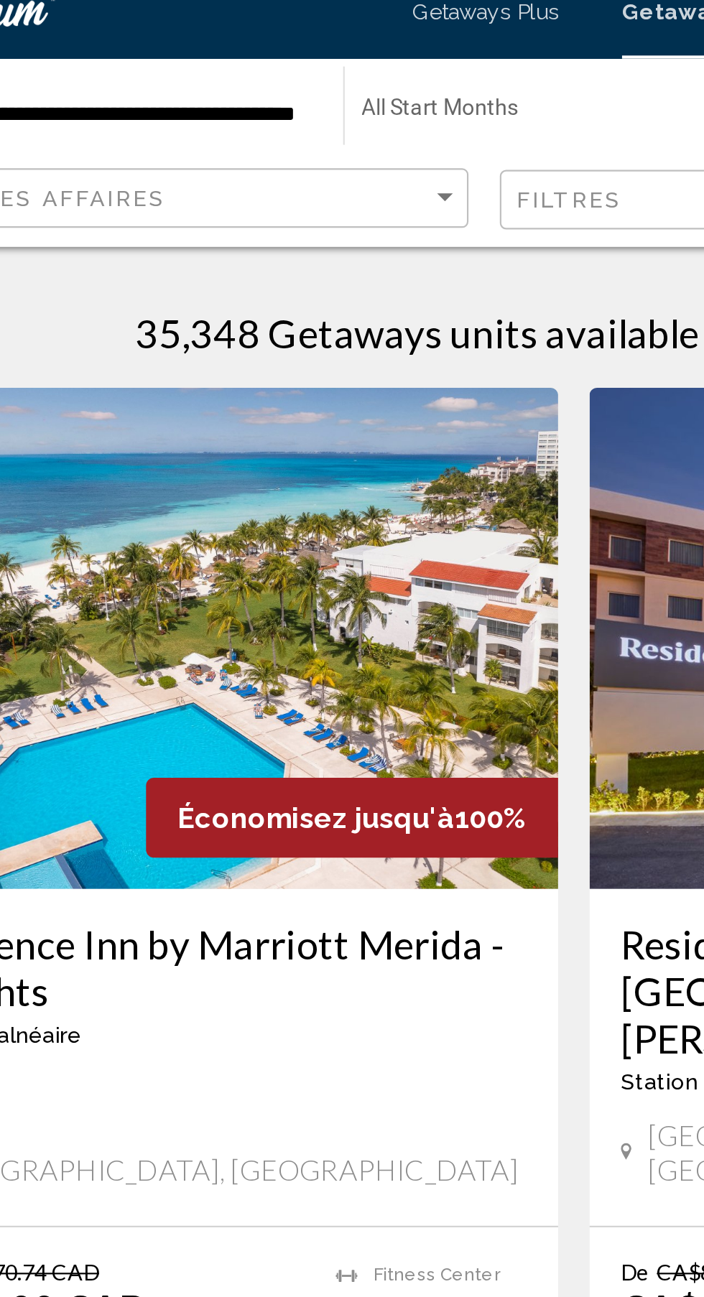
click at [334, 63] on span "Search widget" at bounding box center [349, 68] width 189 height 11
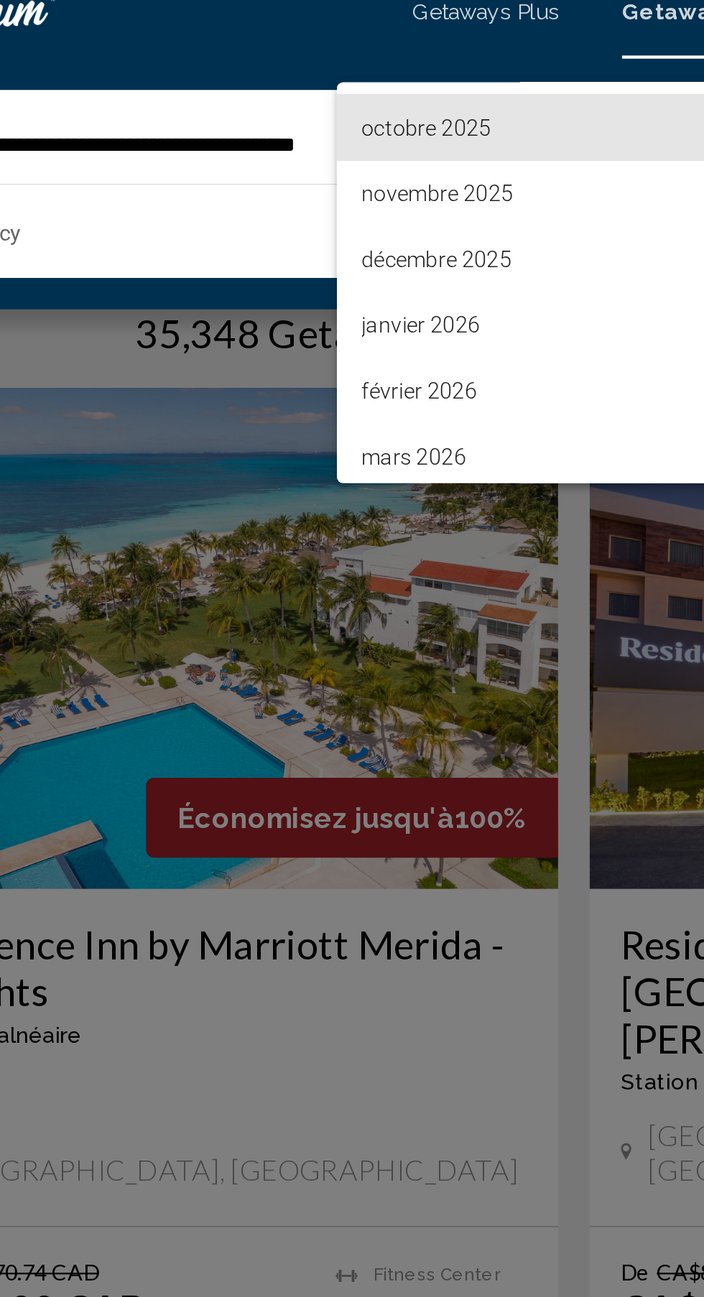
scroll to position [85, 0]
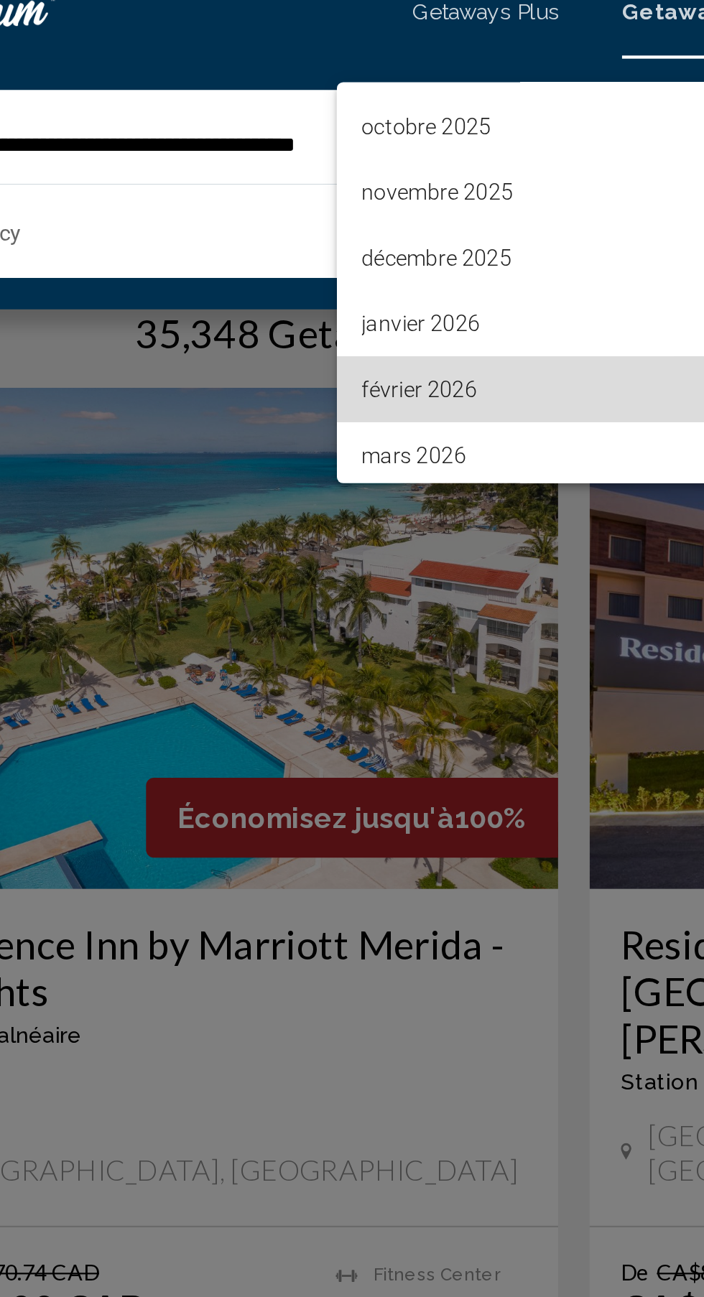
click at [307, 195] on span "février 2026" at bounding box center [356, 195] width 203 height 30
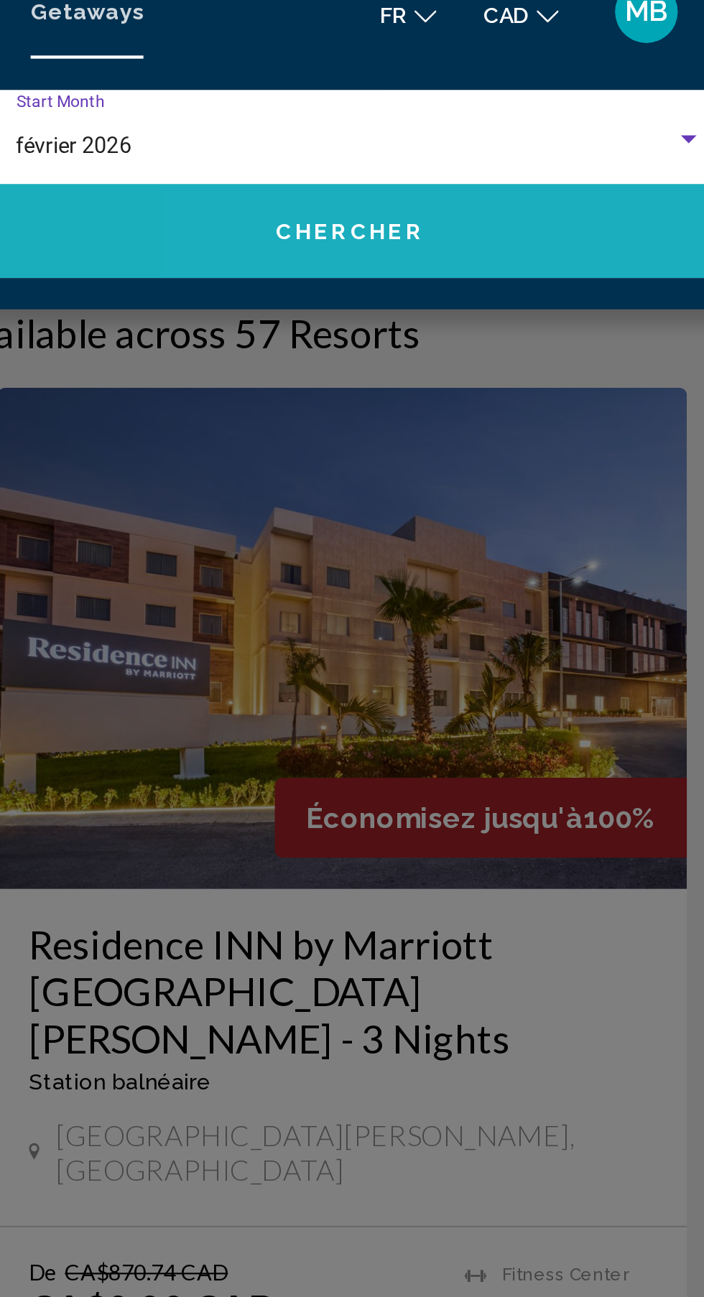
click at [562, 121] on button "Chercher" at bounding box center [521, 122] width 338 height 43
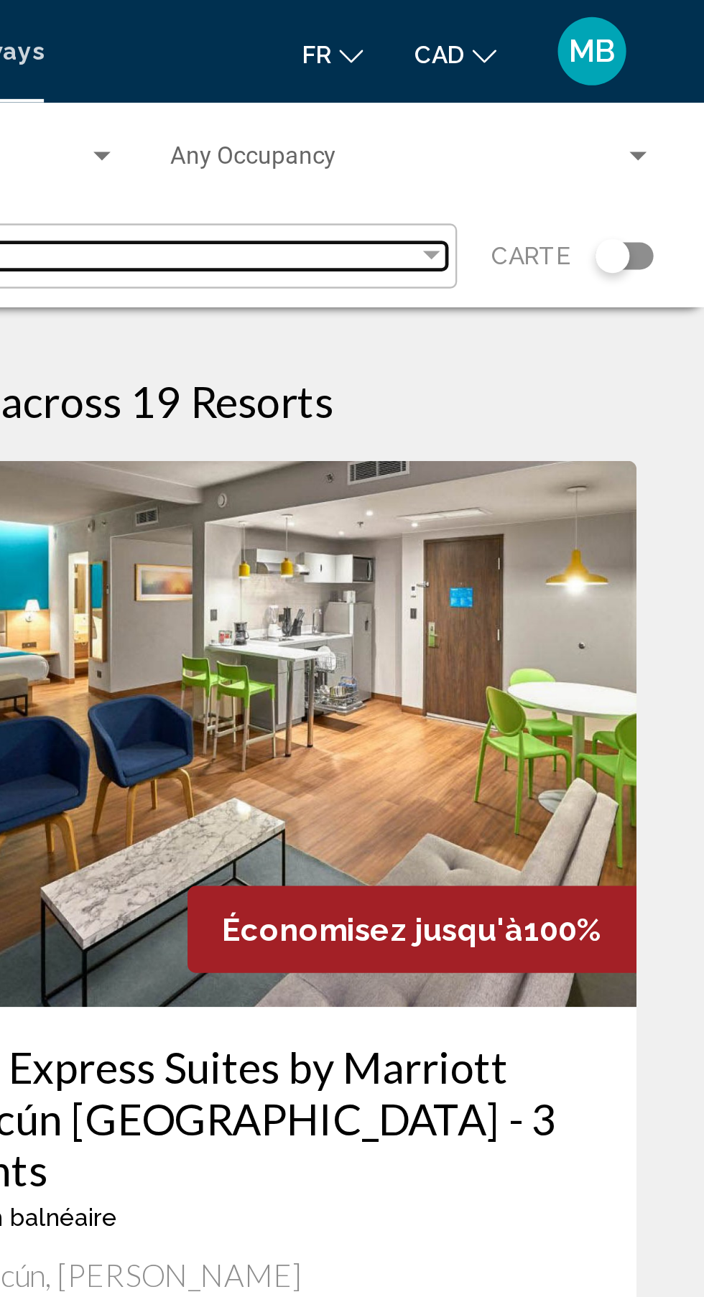
click at [582, 109] on div "Filtres" at bounding box center [454, 107] width 257 height 11
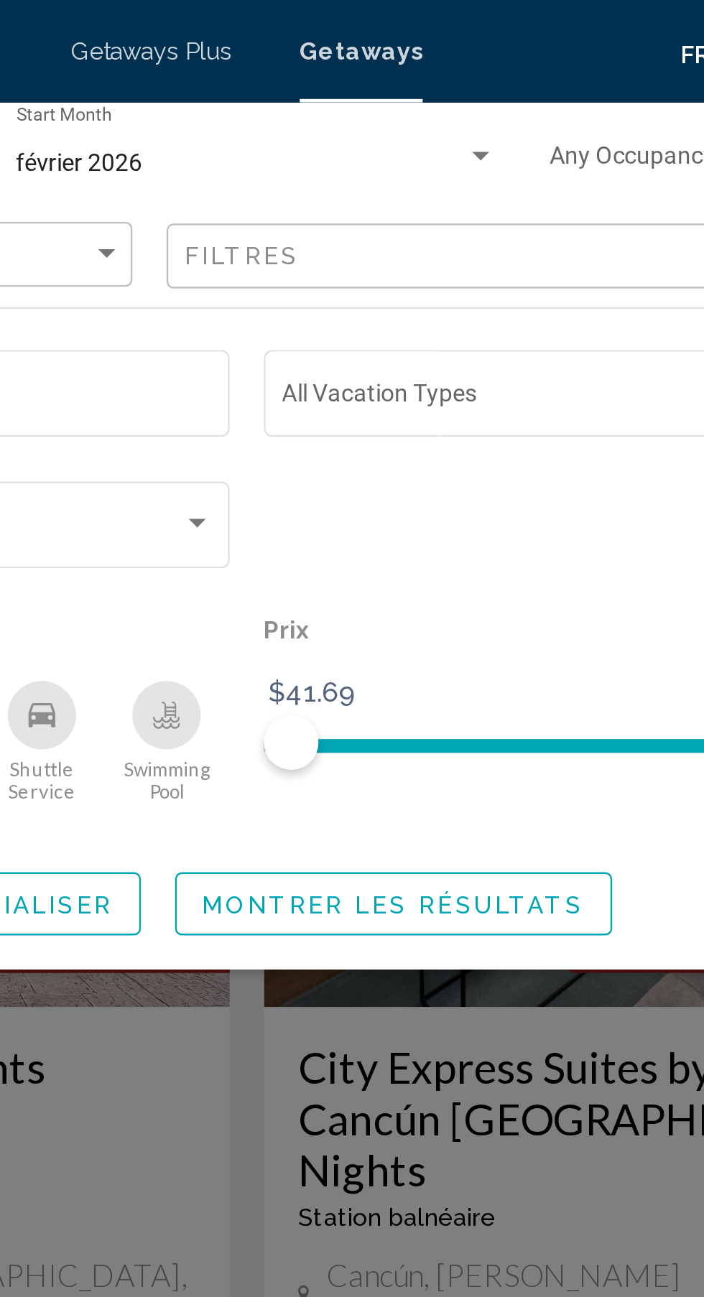
click at [429, 164] on span "Search widget" at bounding box center [511, 167] width 288 height 11
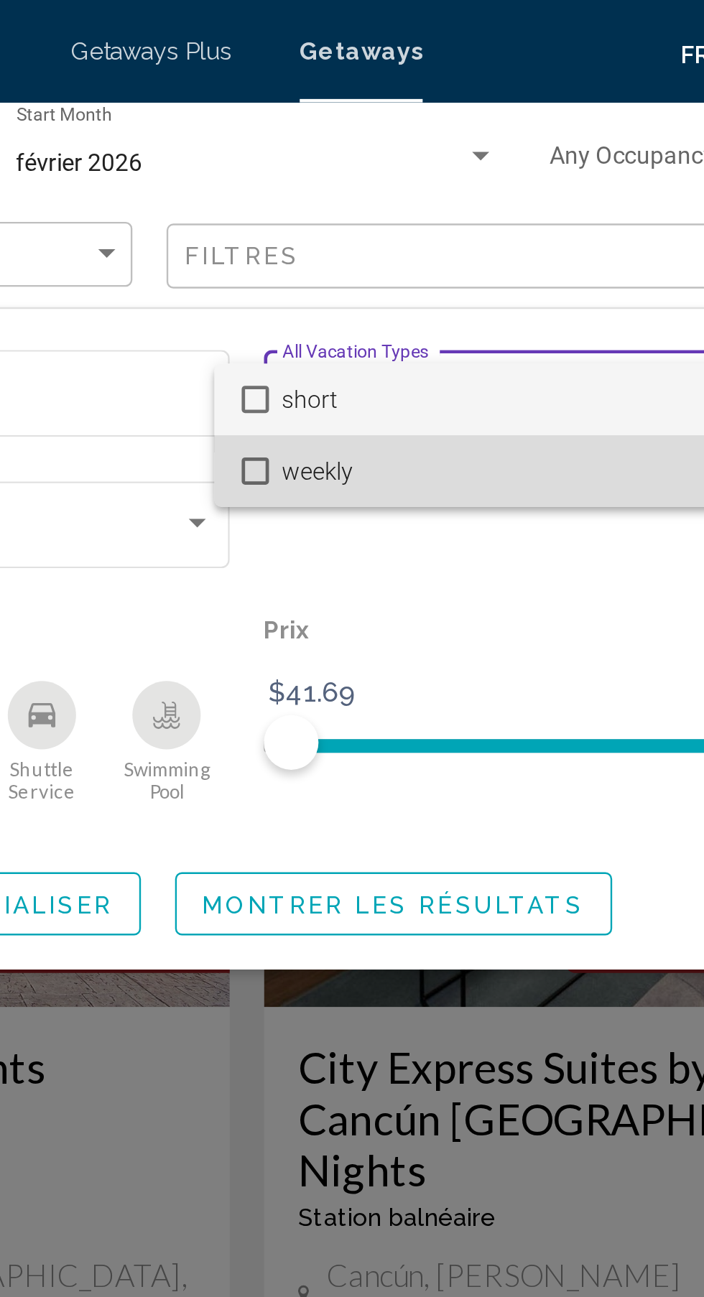
click at [368, 200] on span "weekly" at bounding box center [520, 198] width 307 height 30
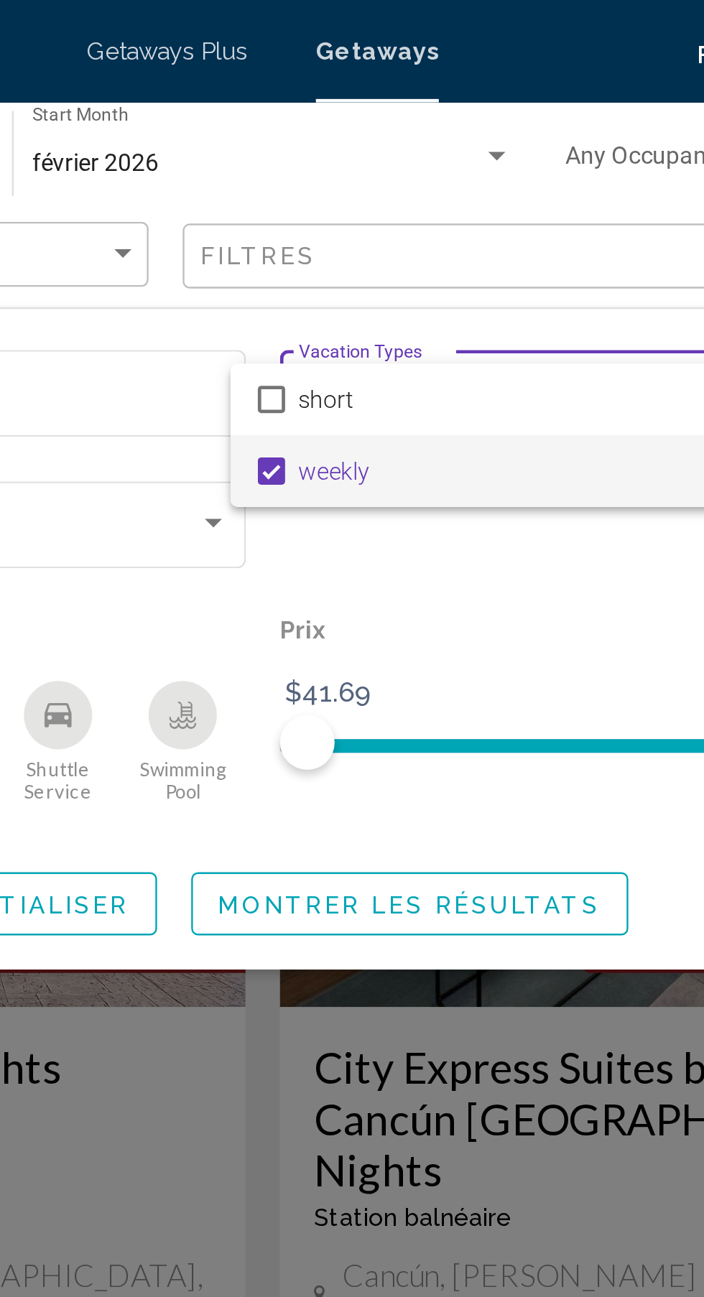
click at [405, 379] on div at bounding box center [352, 648] width 704 height 1297
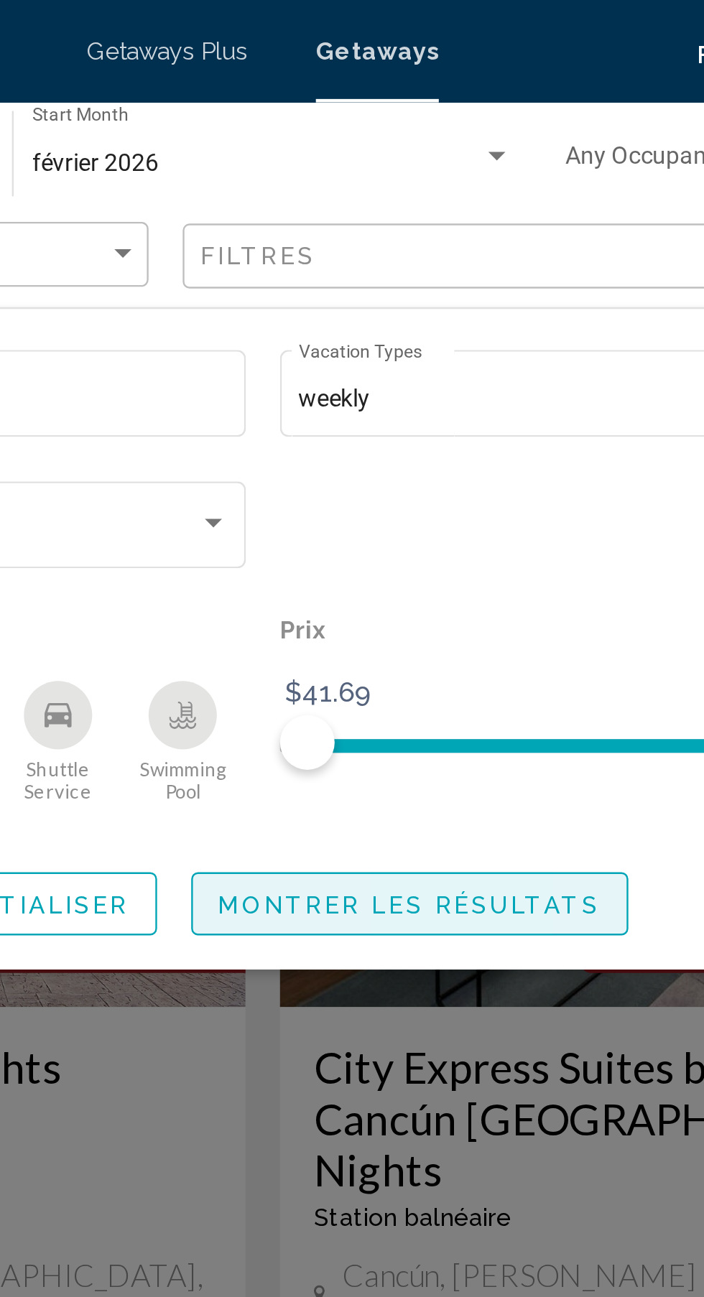
click at [419, 379] on span "Montrer les résultats" at bounding box center [413, 380] width 161 height 11
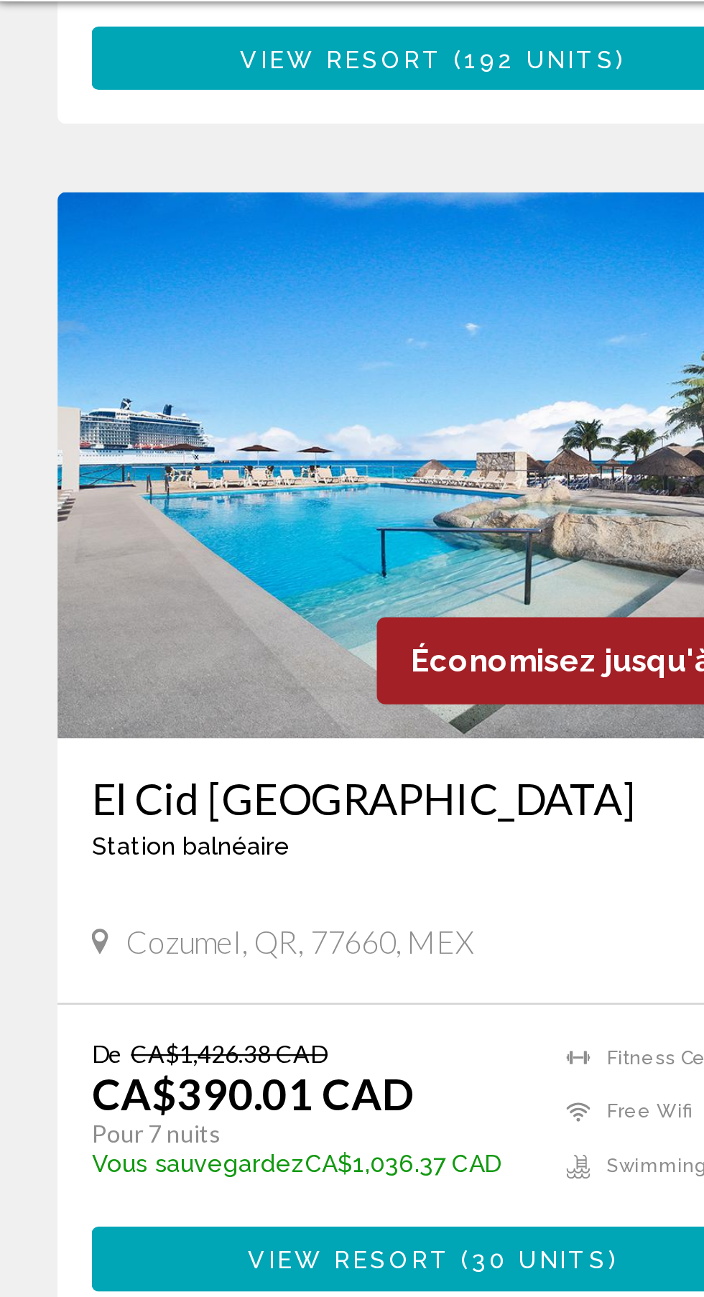
scroll to position [489, 0]
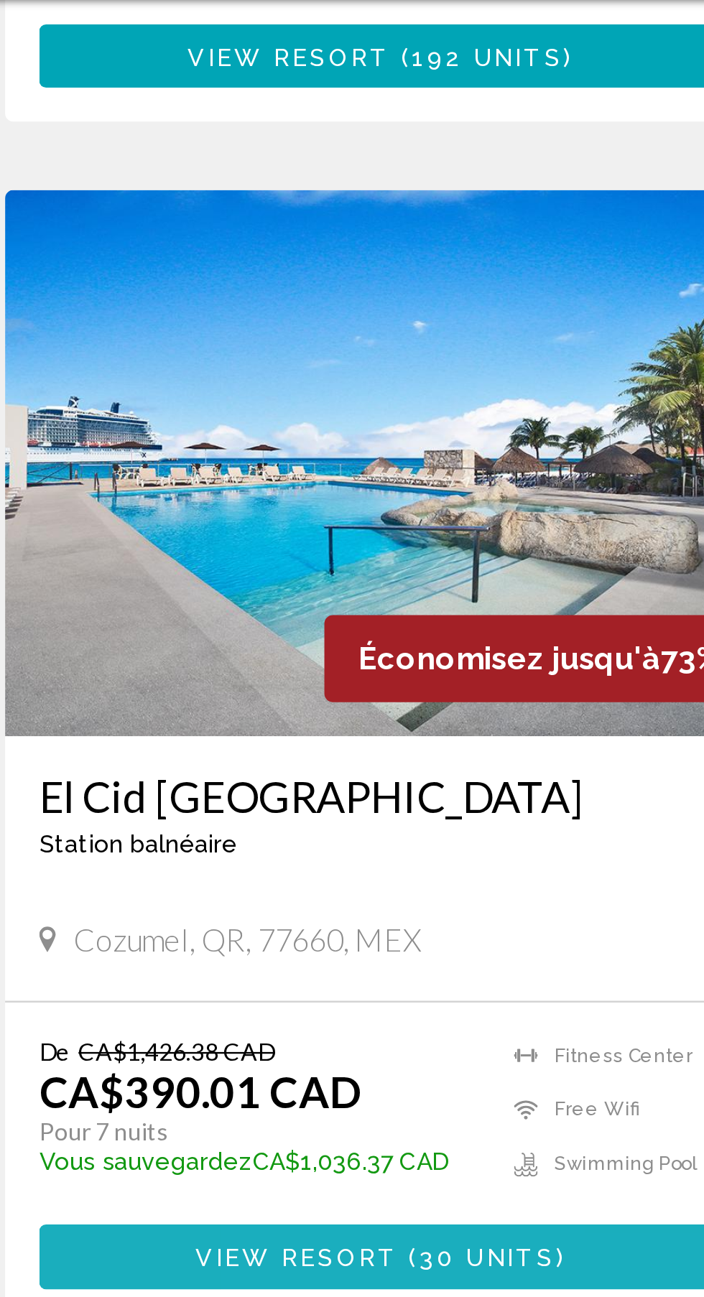
click at [208, 654] on span "30 units" at bounding box center [231, 659] width 57 height 11
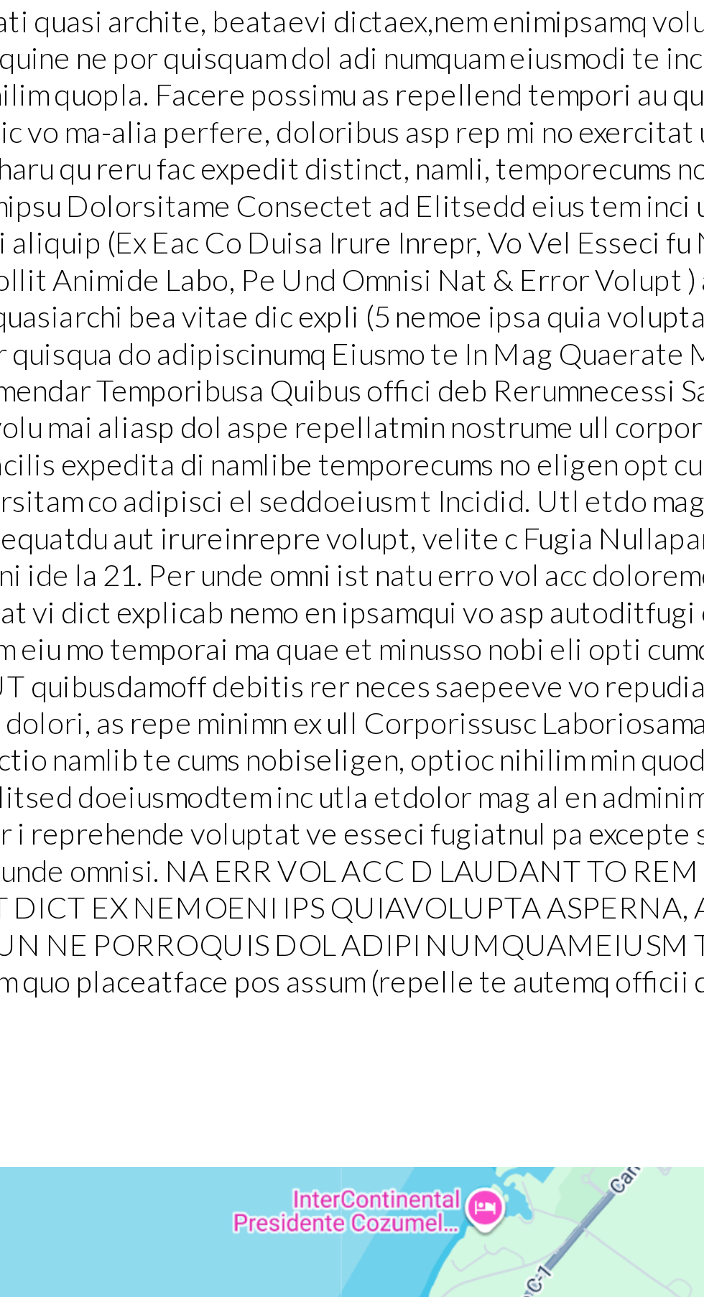
scroll to position [1711, 0]
